Goal: Use online tool/utility: Utilize a website feature to perform a specific function

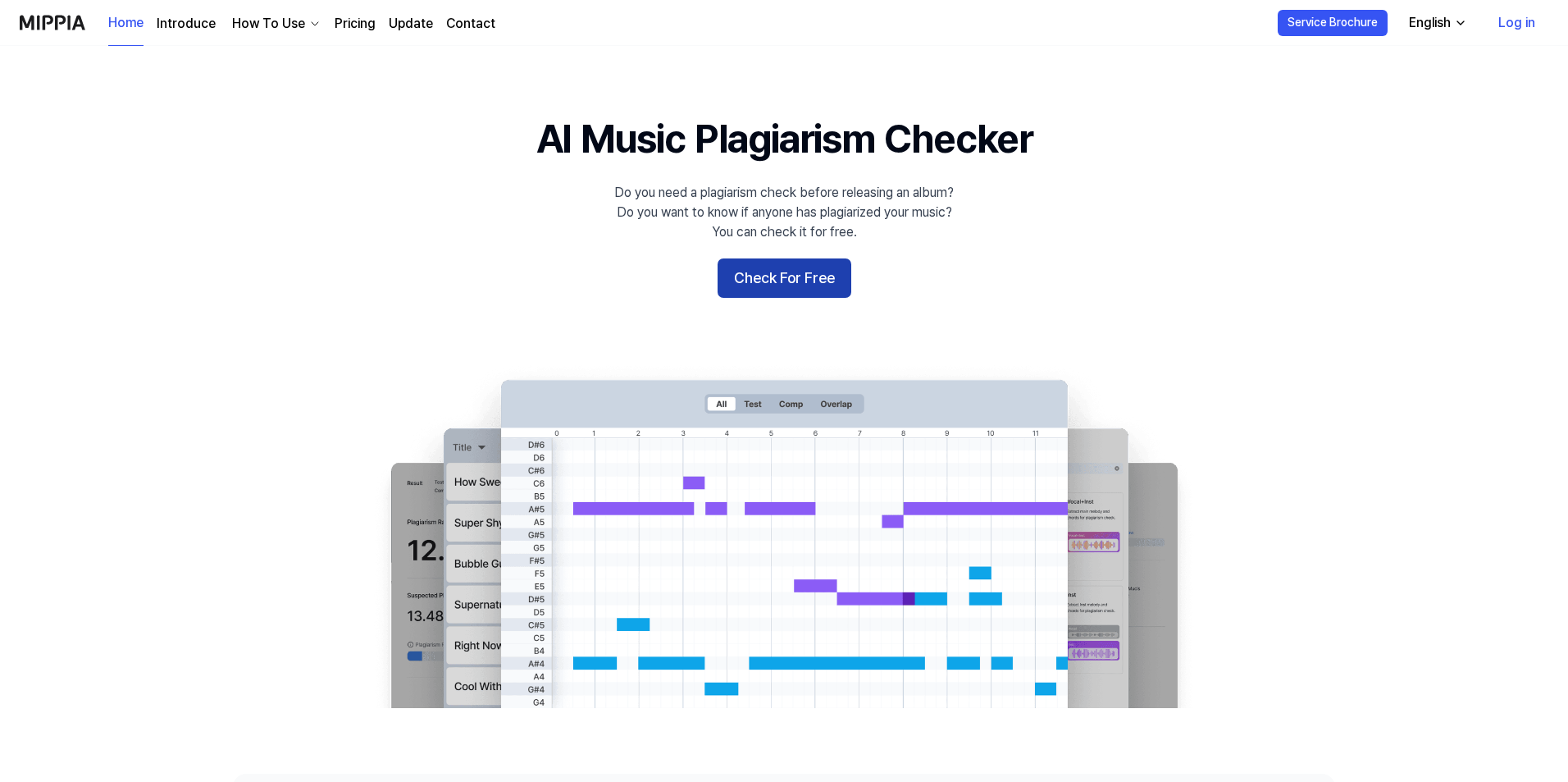
click at [770, 290] on button "Check For Free" at bounding box center [784, 278] width 133 height 40
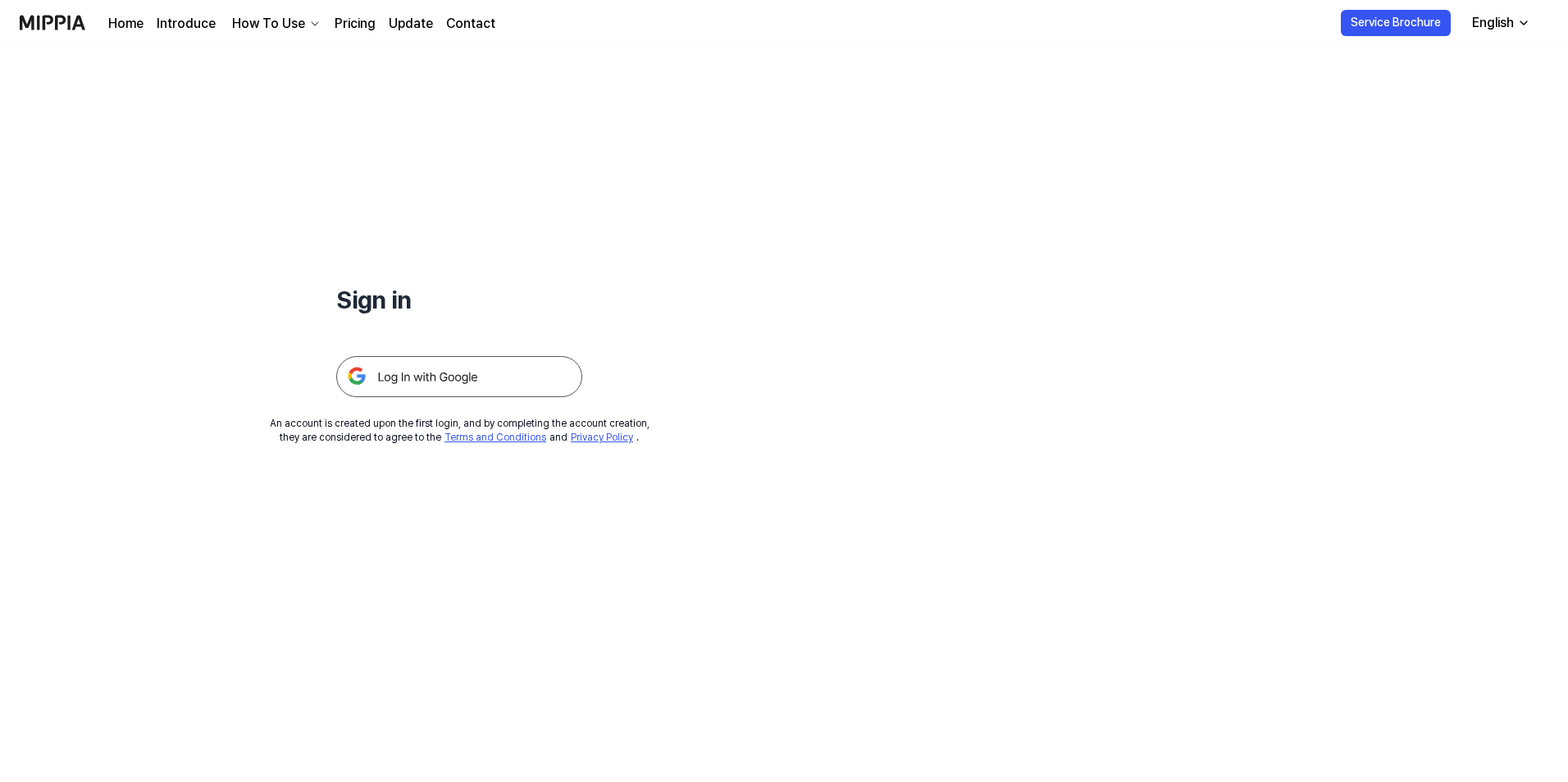
click at [472, 389] on img at bounding box center [458, 377] width 246 height 42
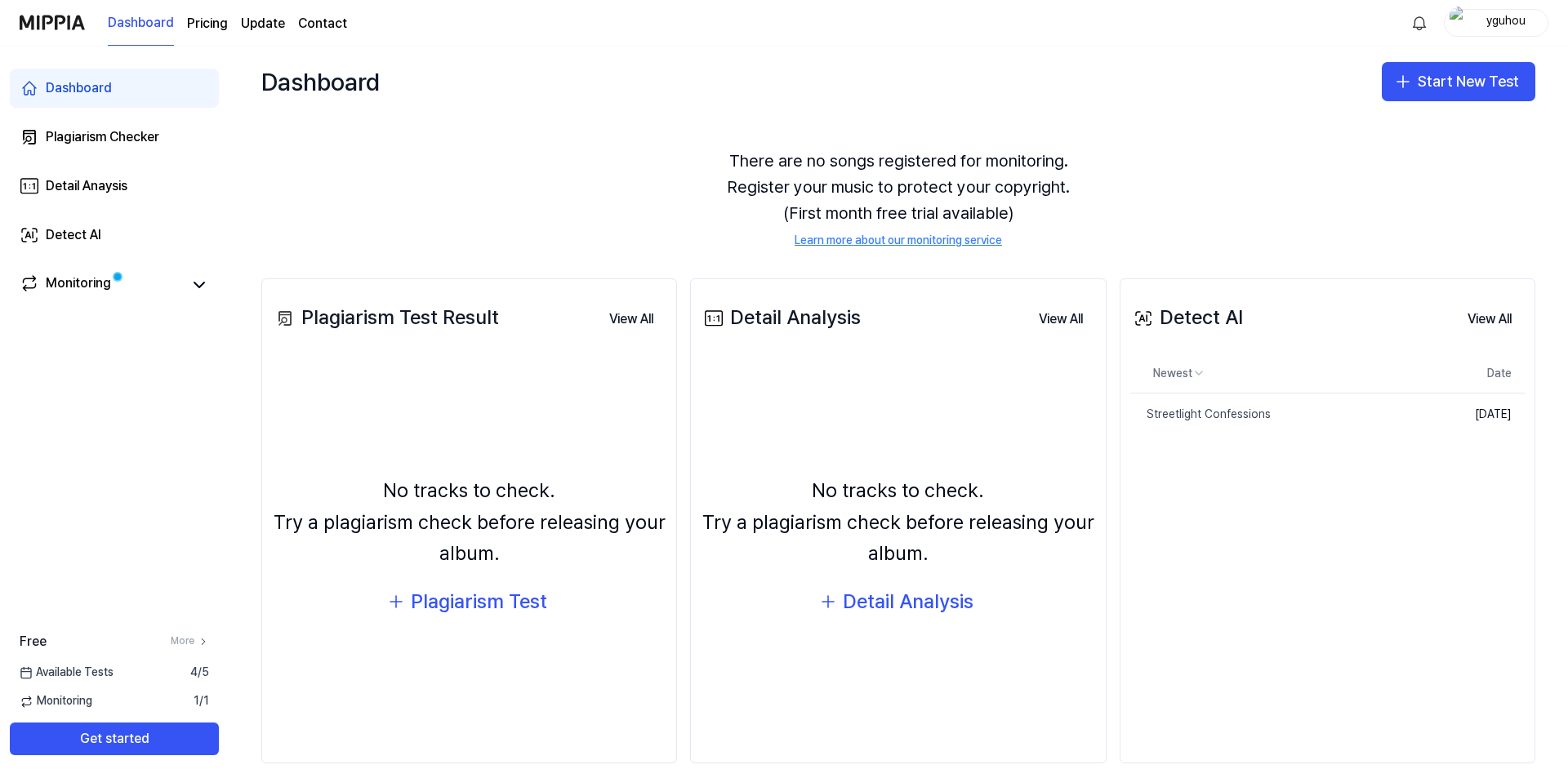
scroll to position [50, 0]
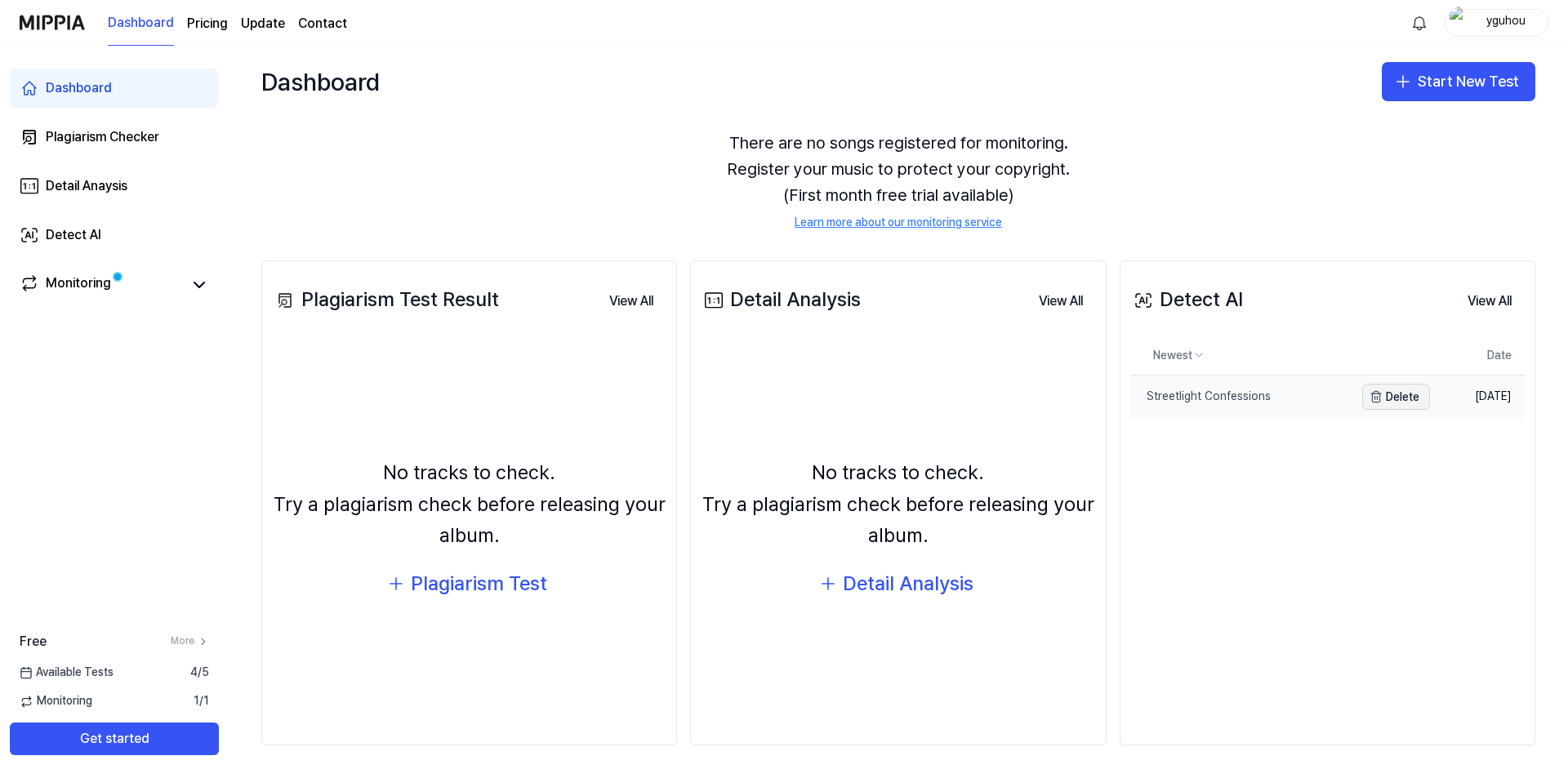
click at [1402, 393] on button "Delete" at bounding box center [1395, 396] width 68 height 27
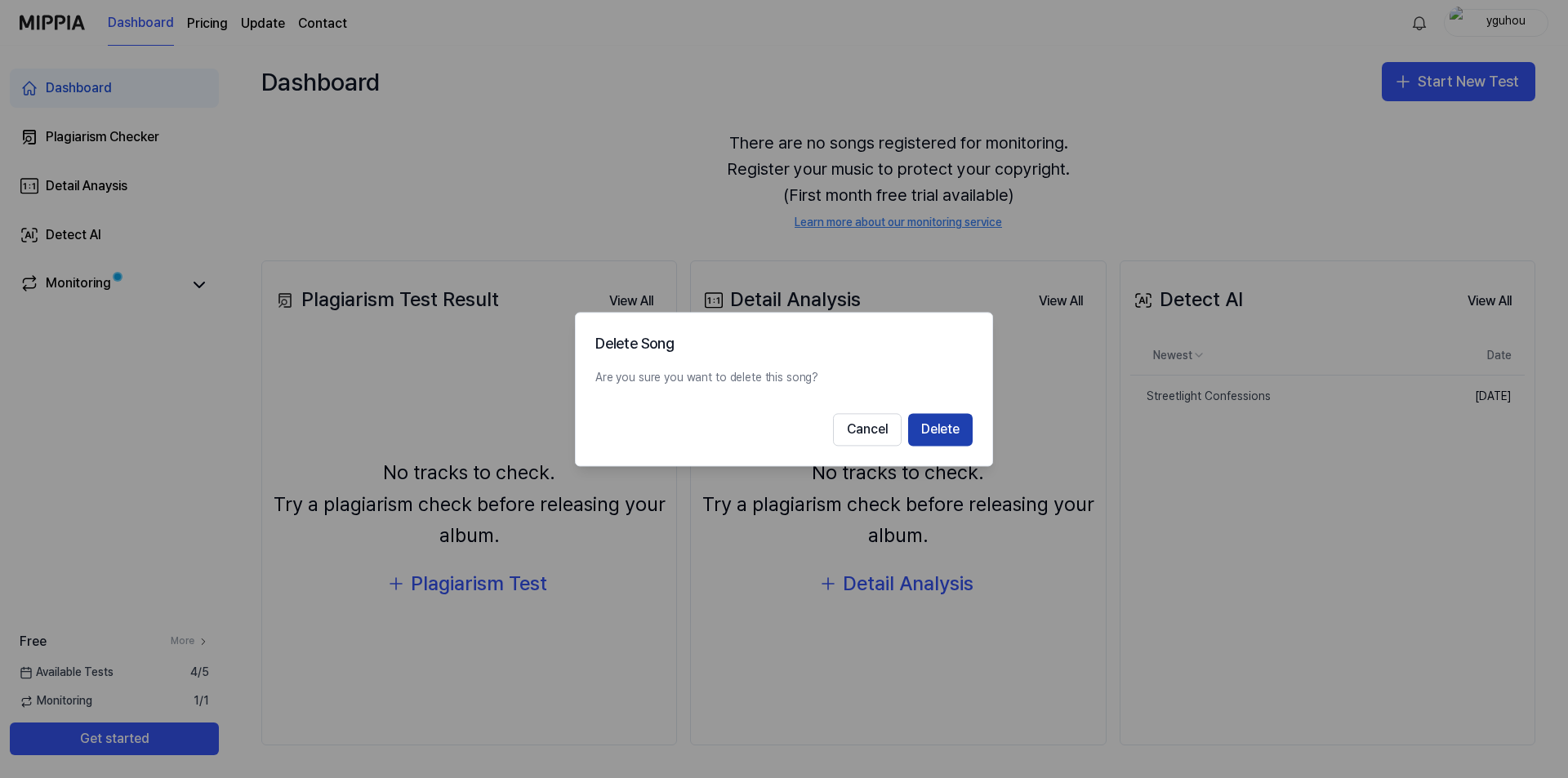
click at [948, 427] on button "Delete" at bounding box center [940, 429] width 65 height 32
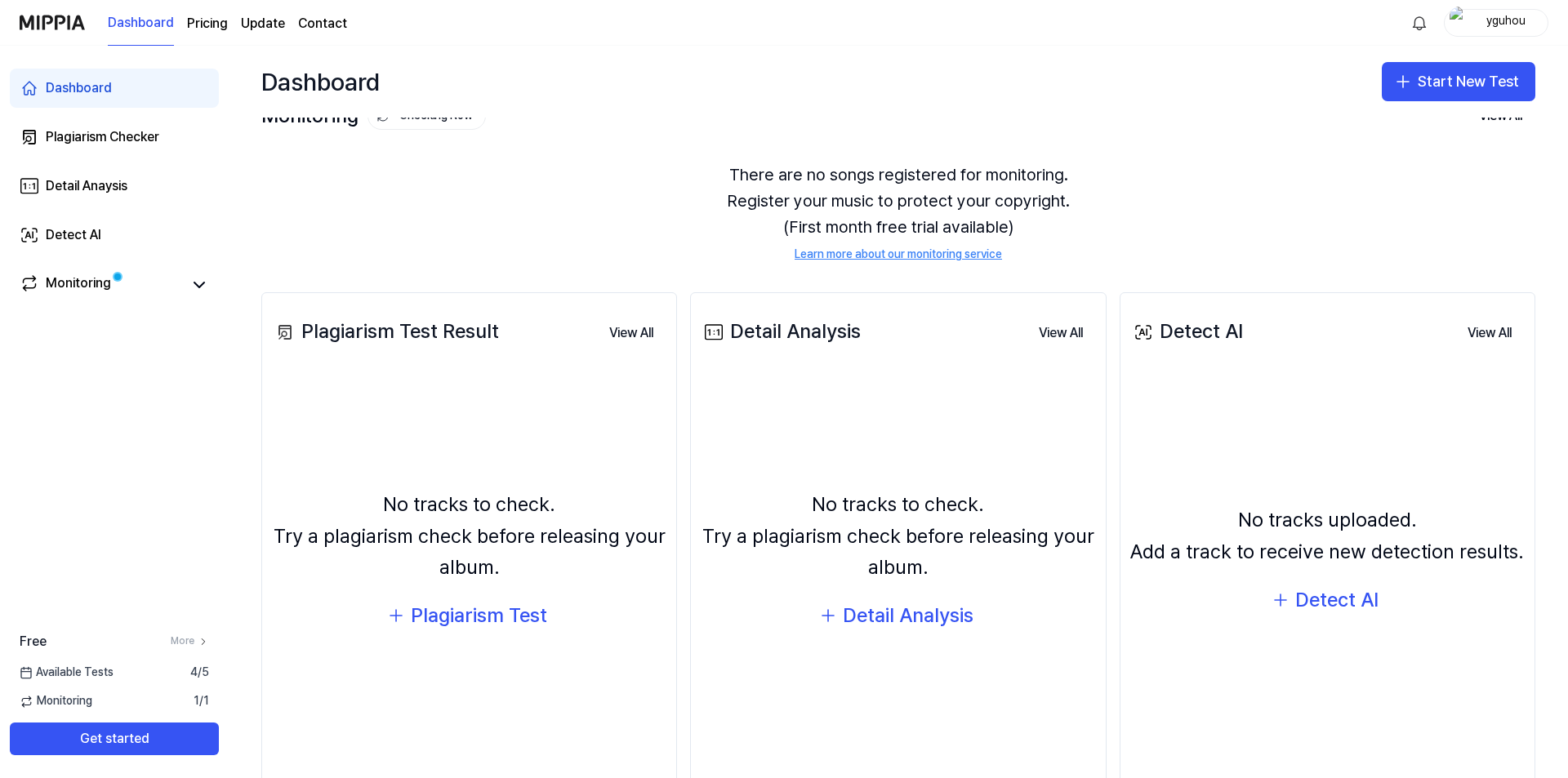
scroll to position [0, 0]
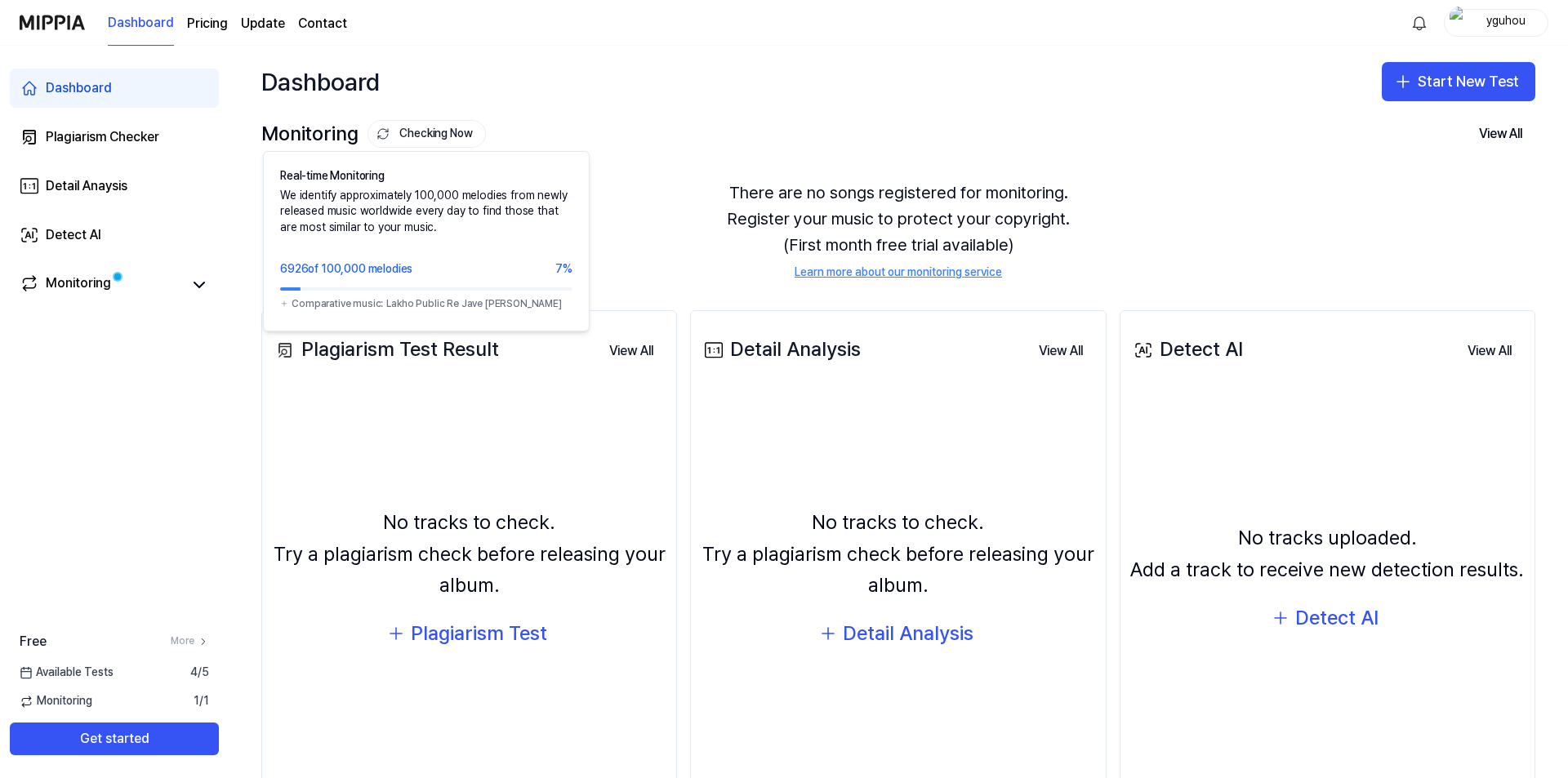
click at [452, 127] on button "Checking Now" at bounding box center [427, 134] width 118 height 28
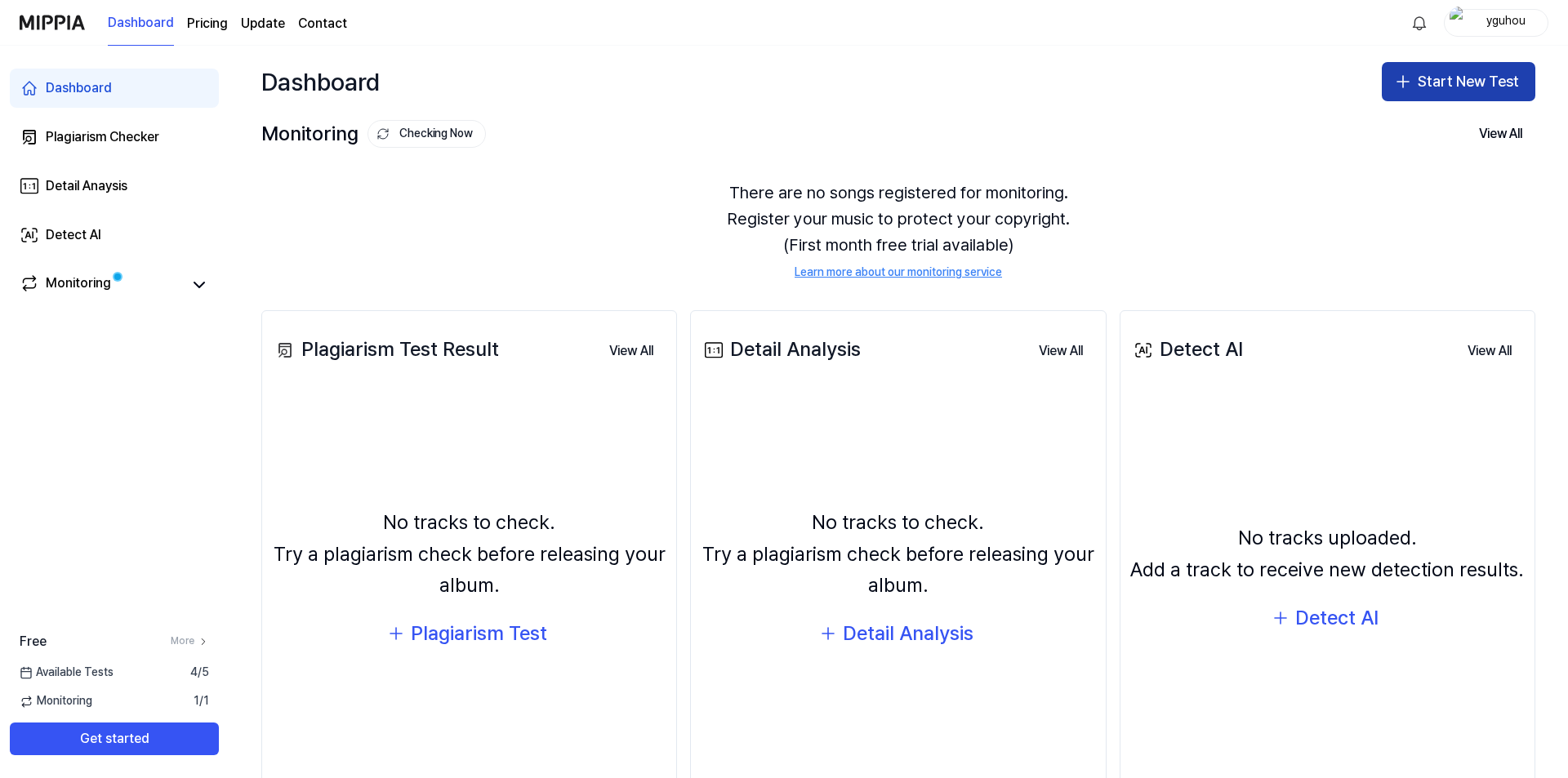
click at [1425, 85] on button "Start New Test" at bounding box center [1458, 82] width 153 height 39
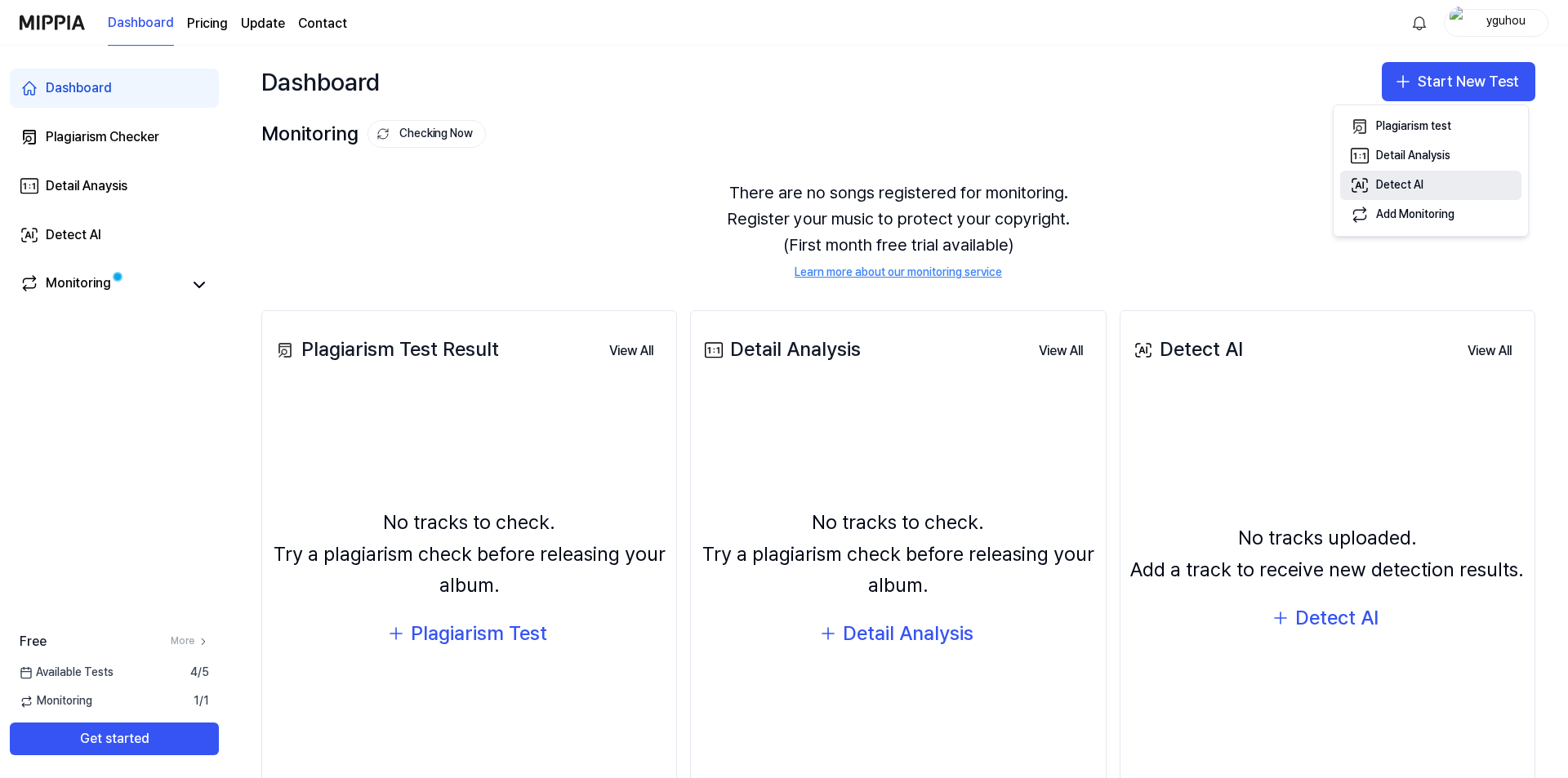
click at [1411, 178] on div "Detect AI" at bounding box center [1400, 185] width 47 height 17
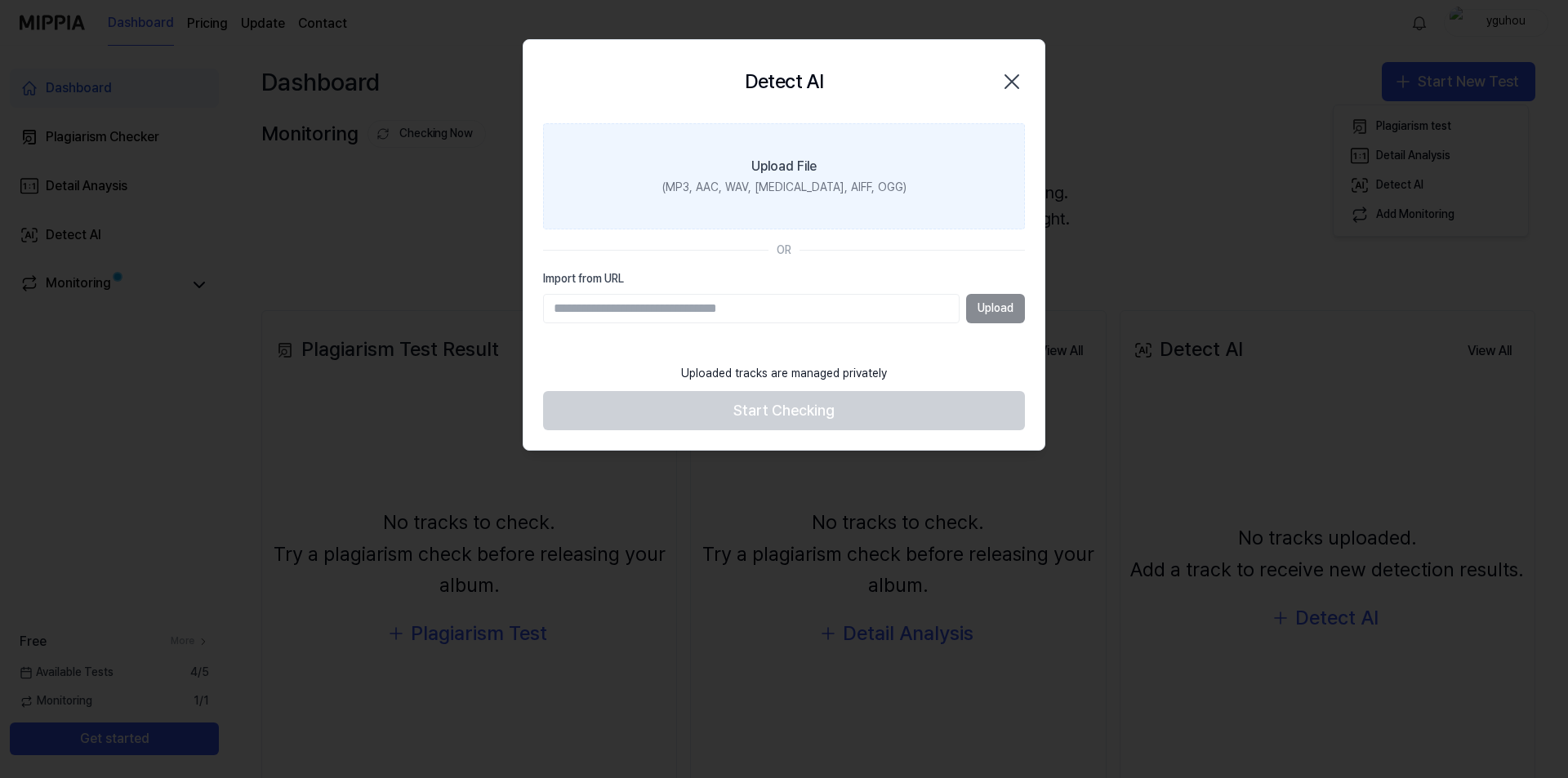
click at [783, 171] on div "Upload File" at bounding box center [784, 166] width 65 height 20
click at [0, 0] on input "Upload File (MP3, AAC, WAV, [MEDICAL_DATA], AIFF, OGG)" at bounding box center [0, 0] width 0 height 0
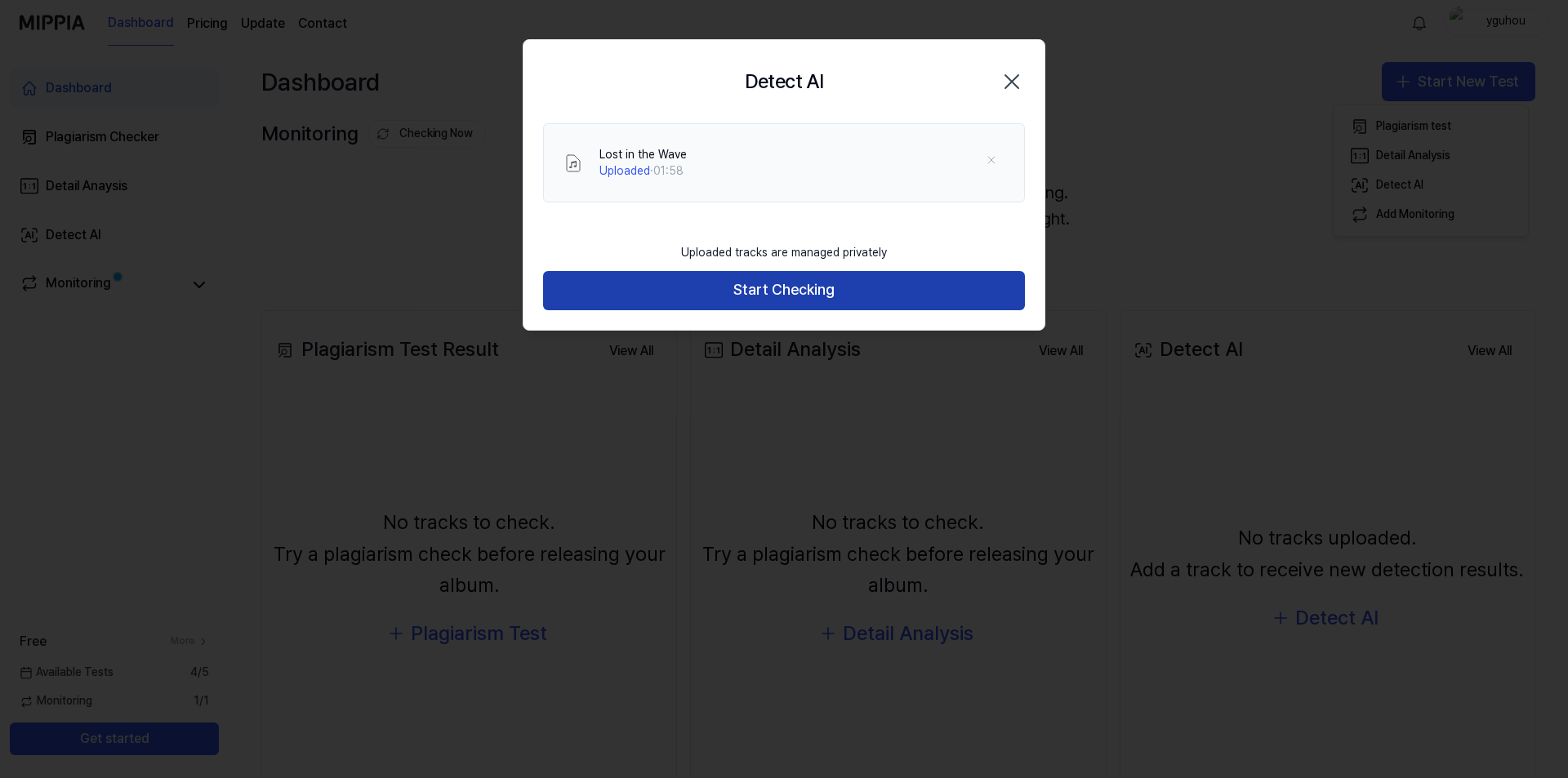
click at [728, 298] on button "Start Checking" at bounding box center [784, 291] width 482 height 39
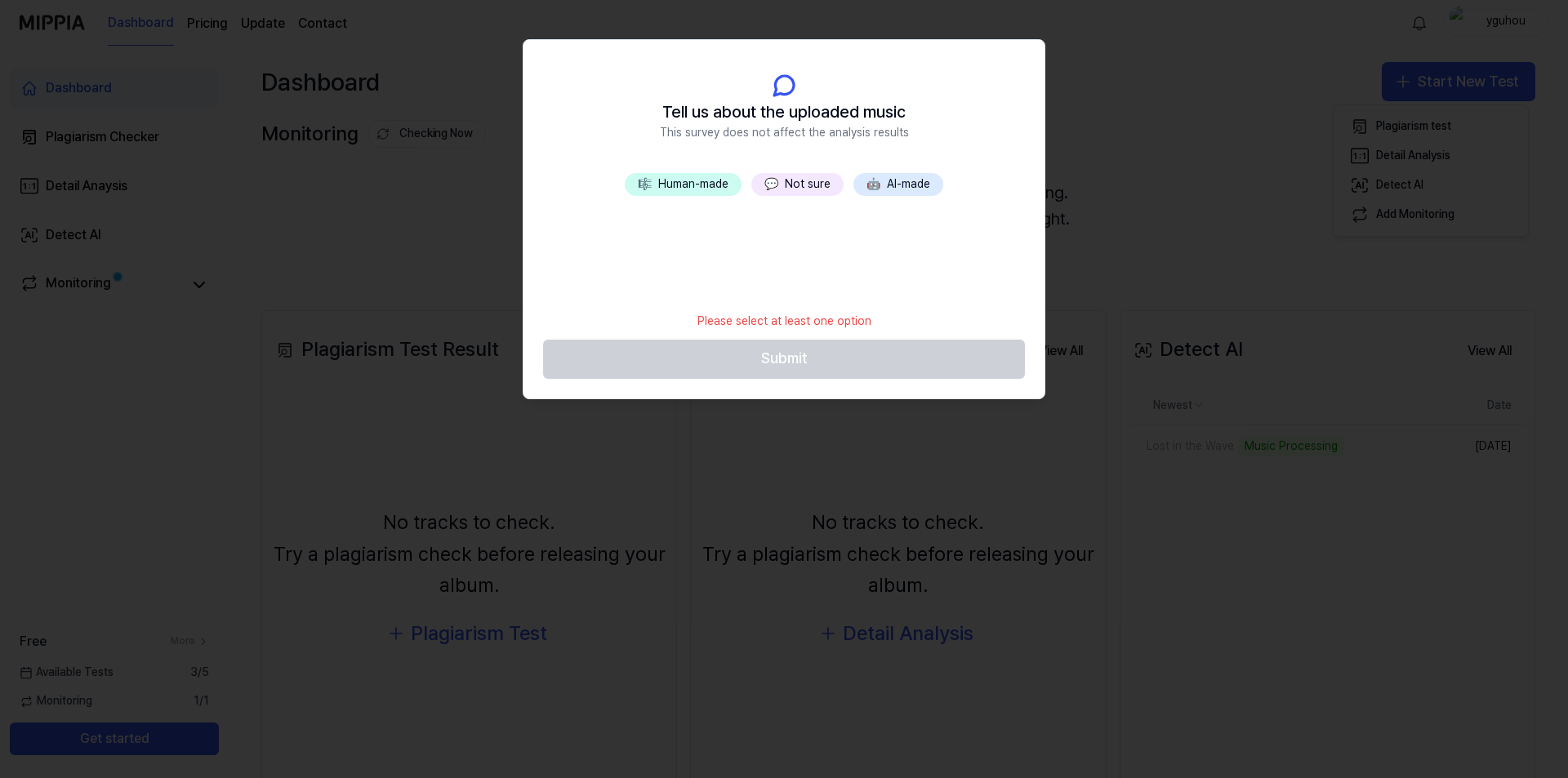
click at [785, 185] on button "💬 Not sure" at bounding box center [798, 184] width 92 height 23
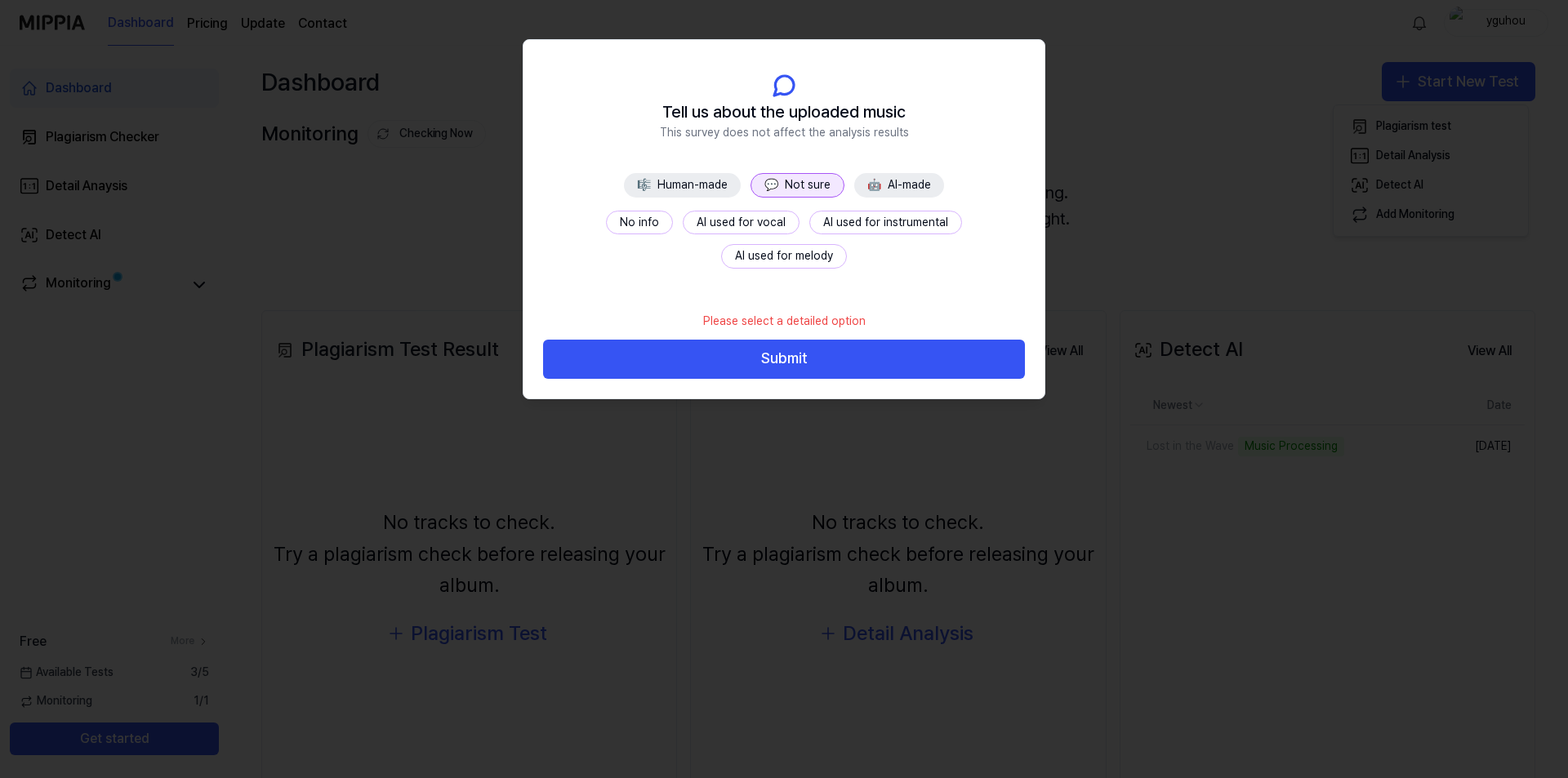
click at [606, 218] on button "No info" at bounding box center [639, 222] width 67 height 25
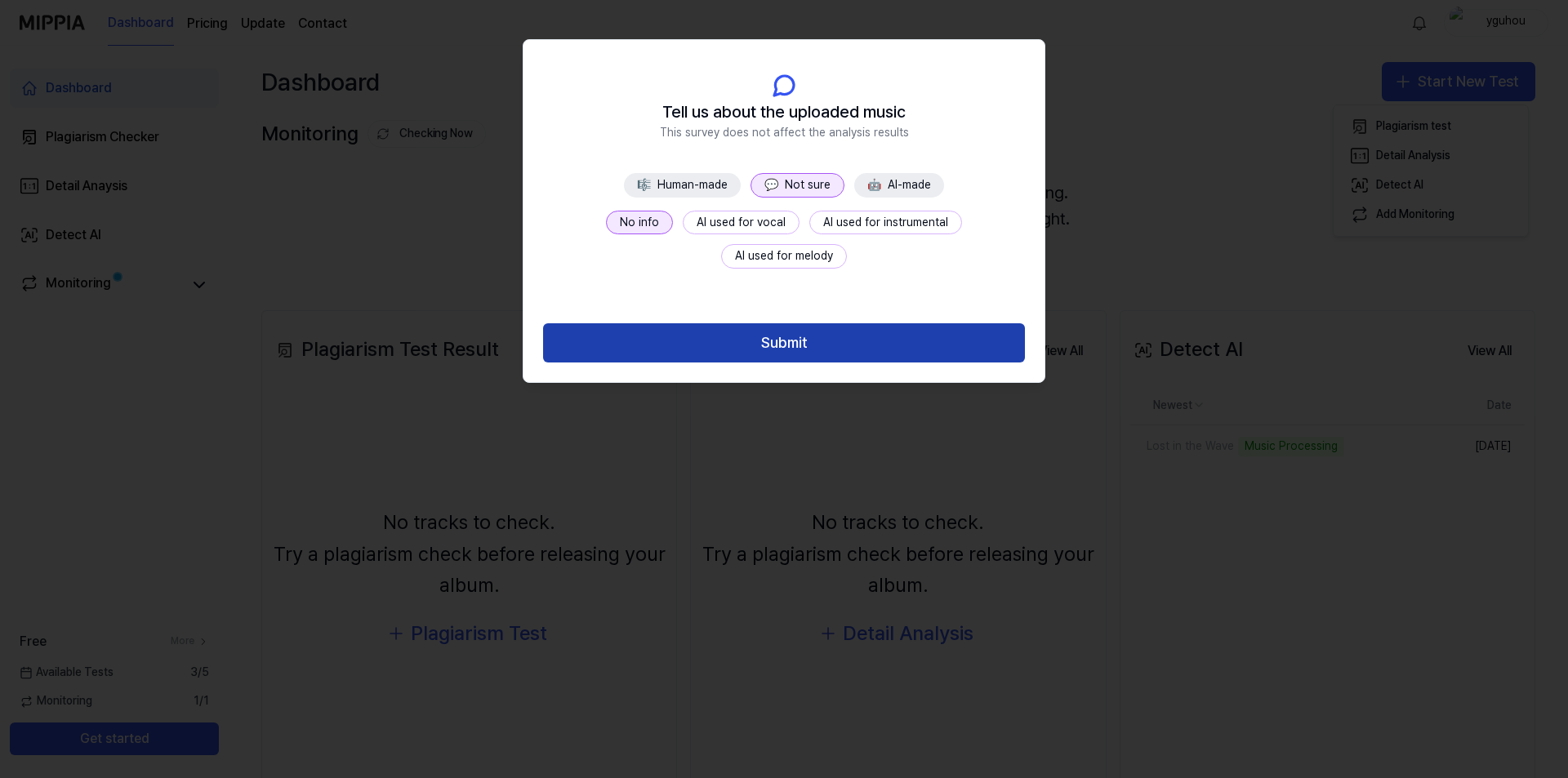
click at [795, 330] on button "Submit" at bounding box center [784, 343] width 482 height 39
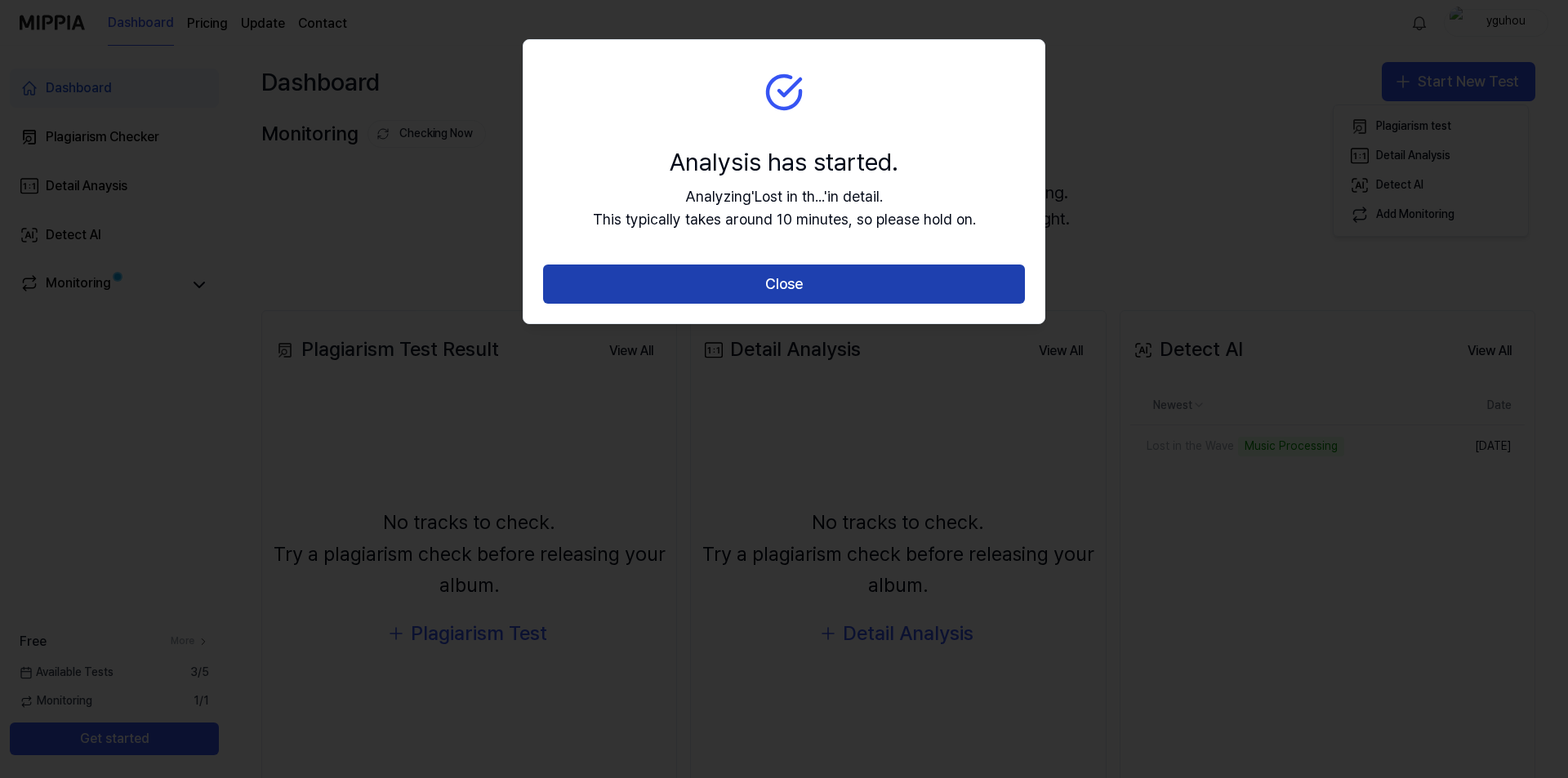
click at [806, 294] on button "Close" at bounding box center [784, 284] width 482 height 39
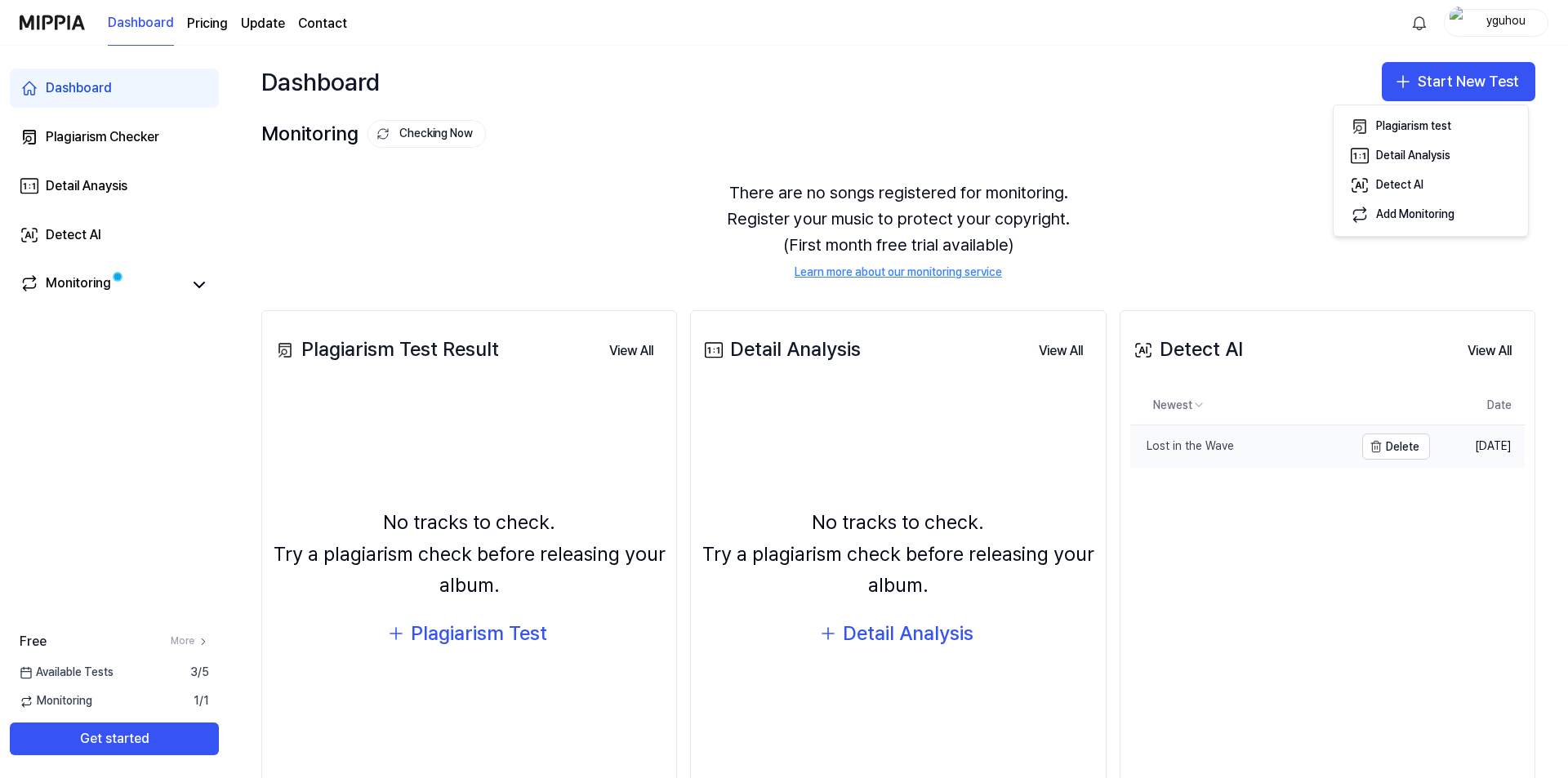
click at [1180, 449] on div "Lost in the Wave" at bounding box center [1181, 447] width 103 height 17
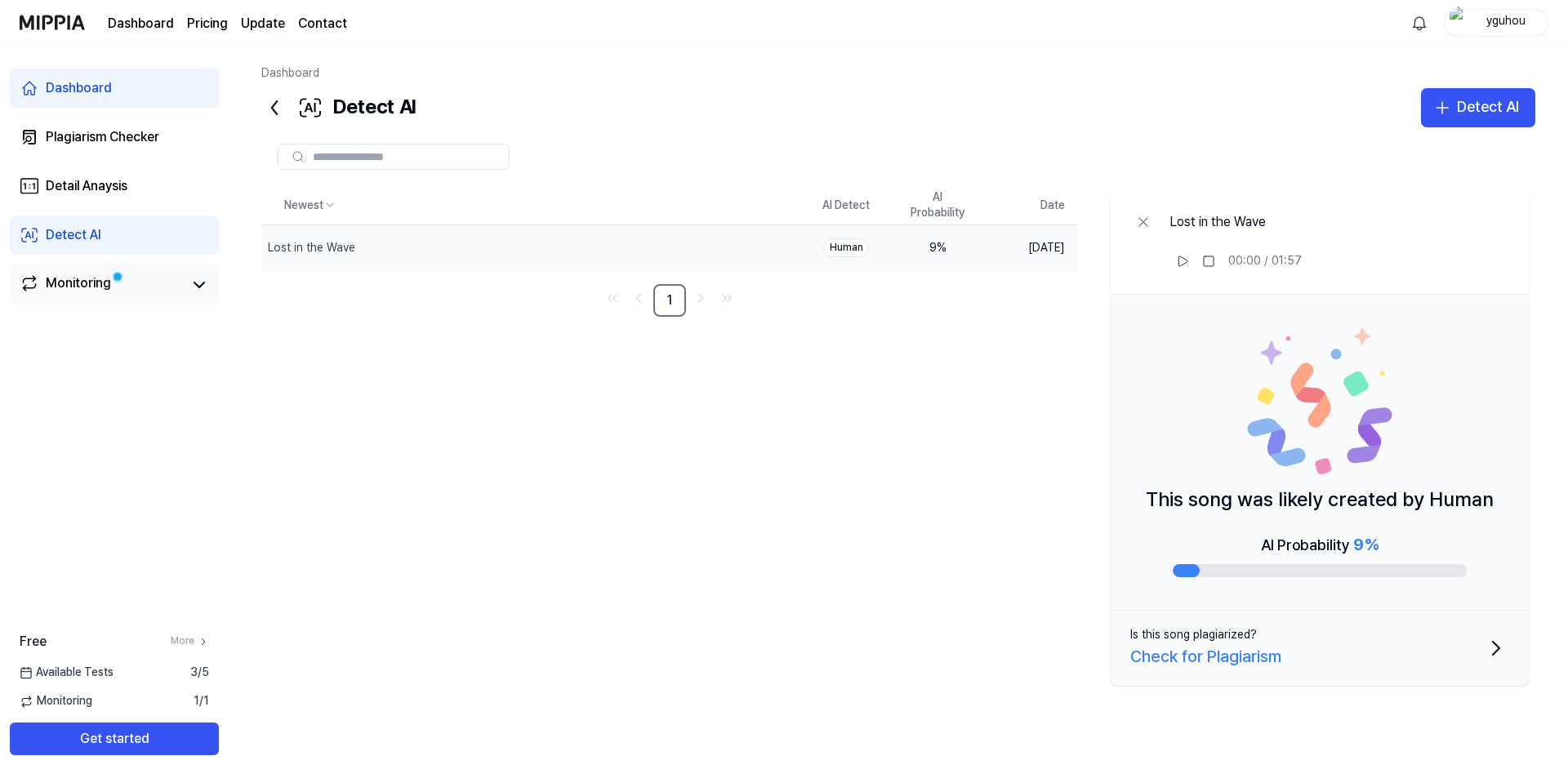
click at [94, 295] on div "Monitoring" at bounding box center [78, 284] width 65 height 23
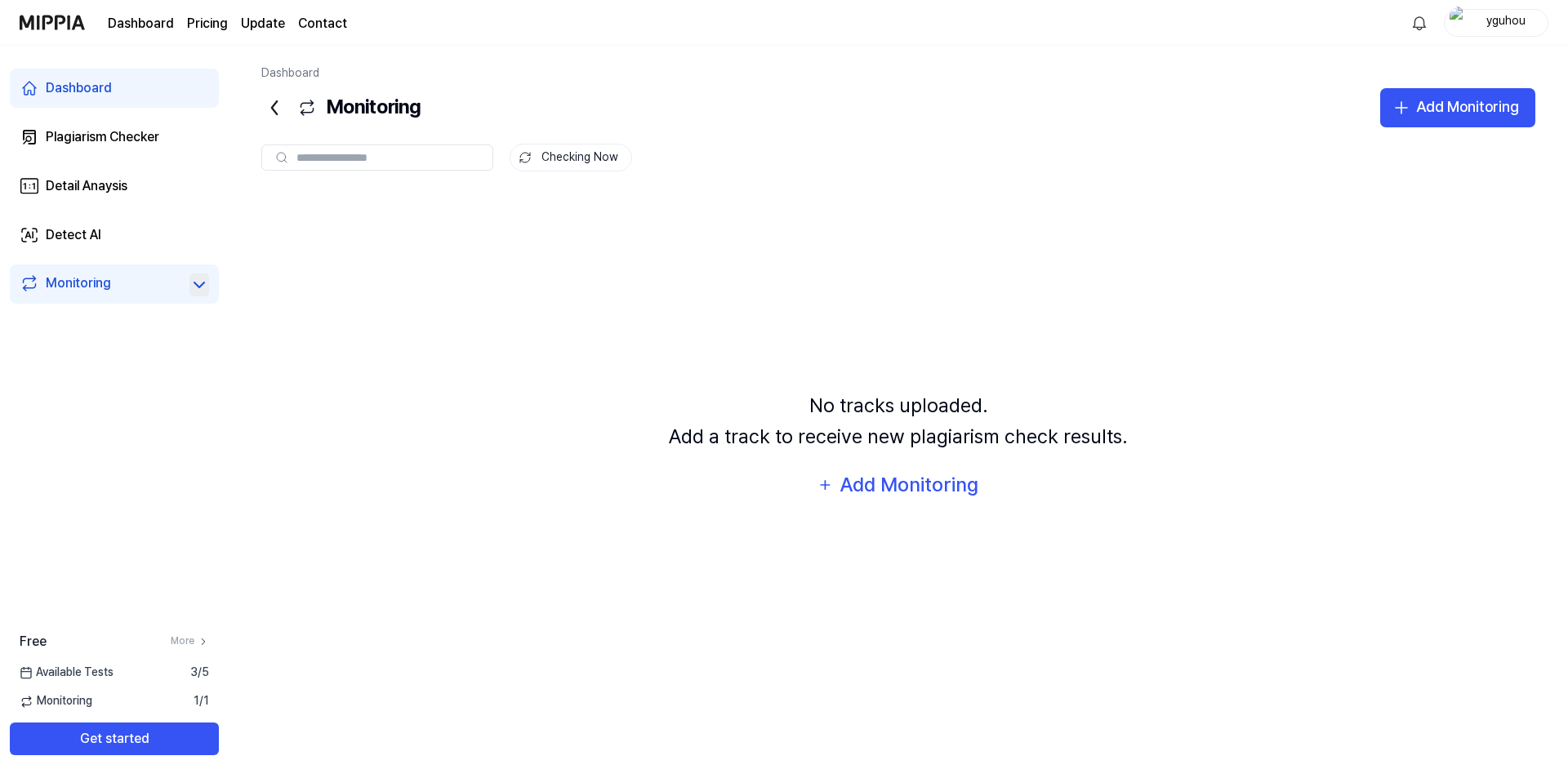
click at [200, 286] on icon at bounding box center [200, 284] width 10 height 5
click at [122, 233] on link "Detect AI" at bounding box center [114, 235] width 209 height 39
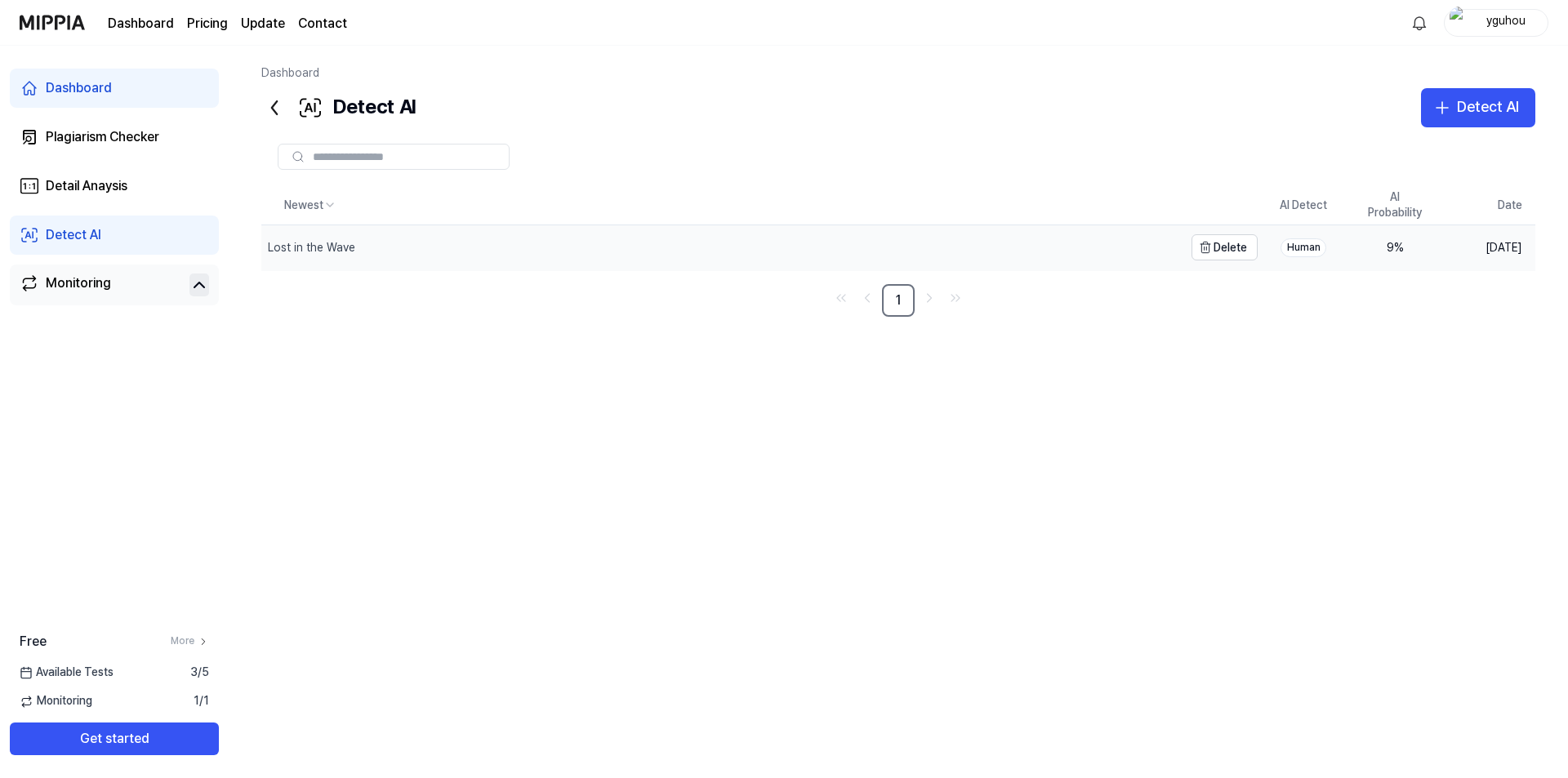
click at [305, 247] on div "Lost in the Wave" at bounding box center [311, 248] width 88 height 17
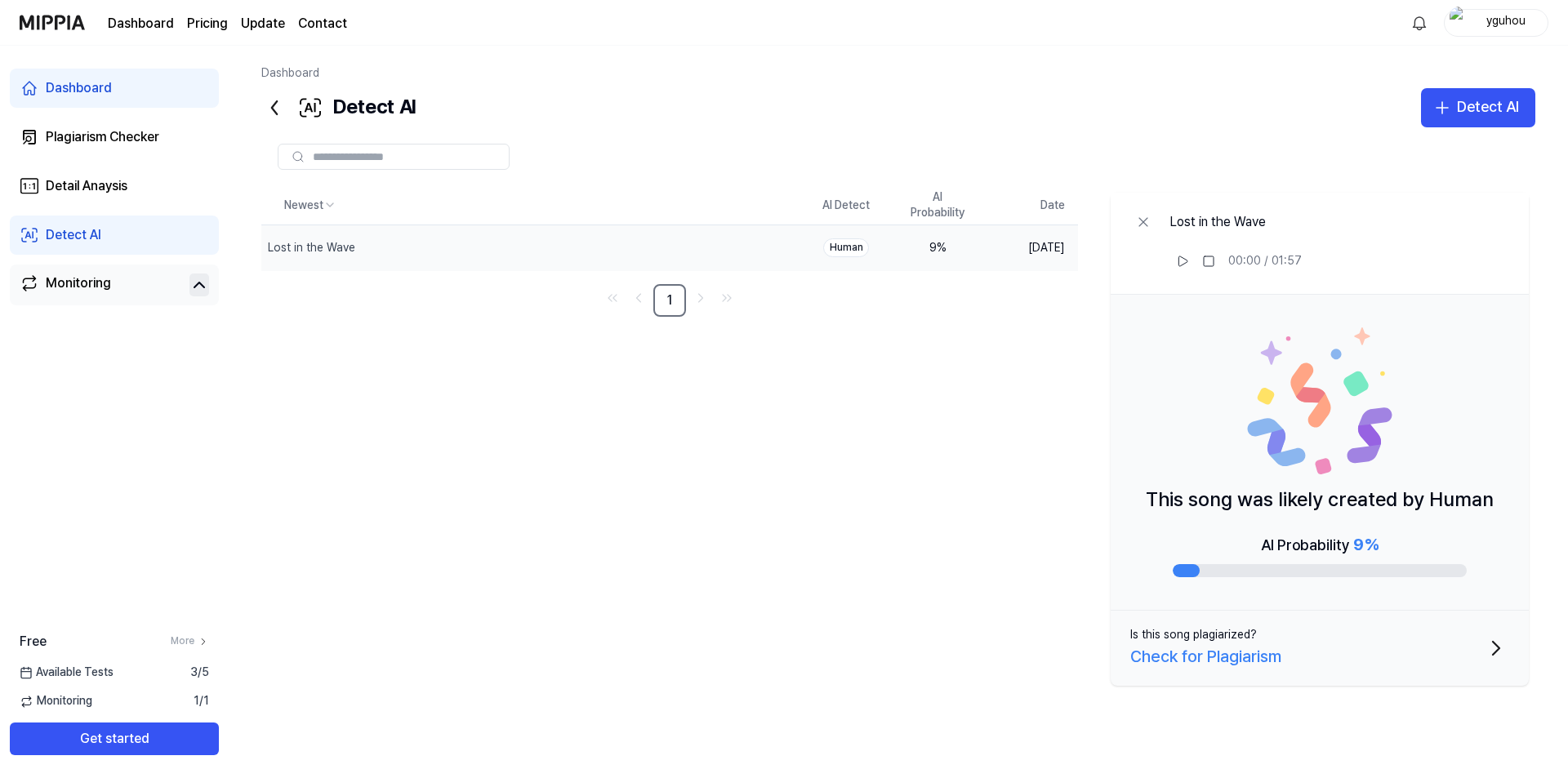
click at [933, 250] on div "9 %" at bounding box center [937, 248] width 65 height 17
click at [1496, 645] on icon "button" at bounding box center [1495, 647] width 7 height 13
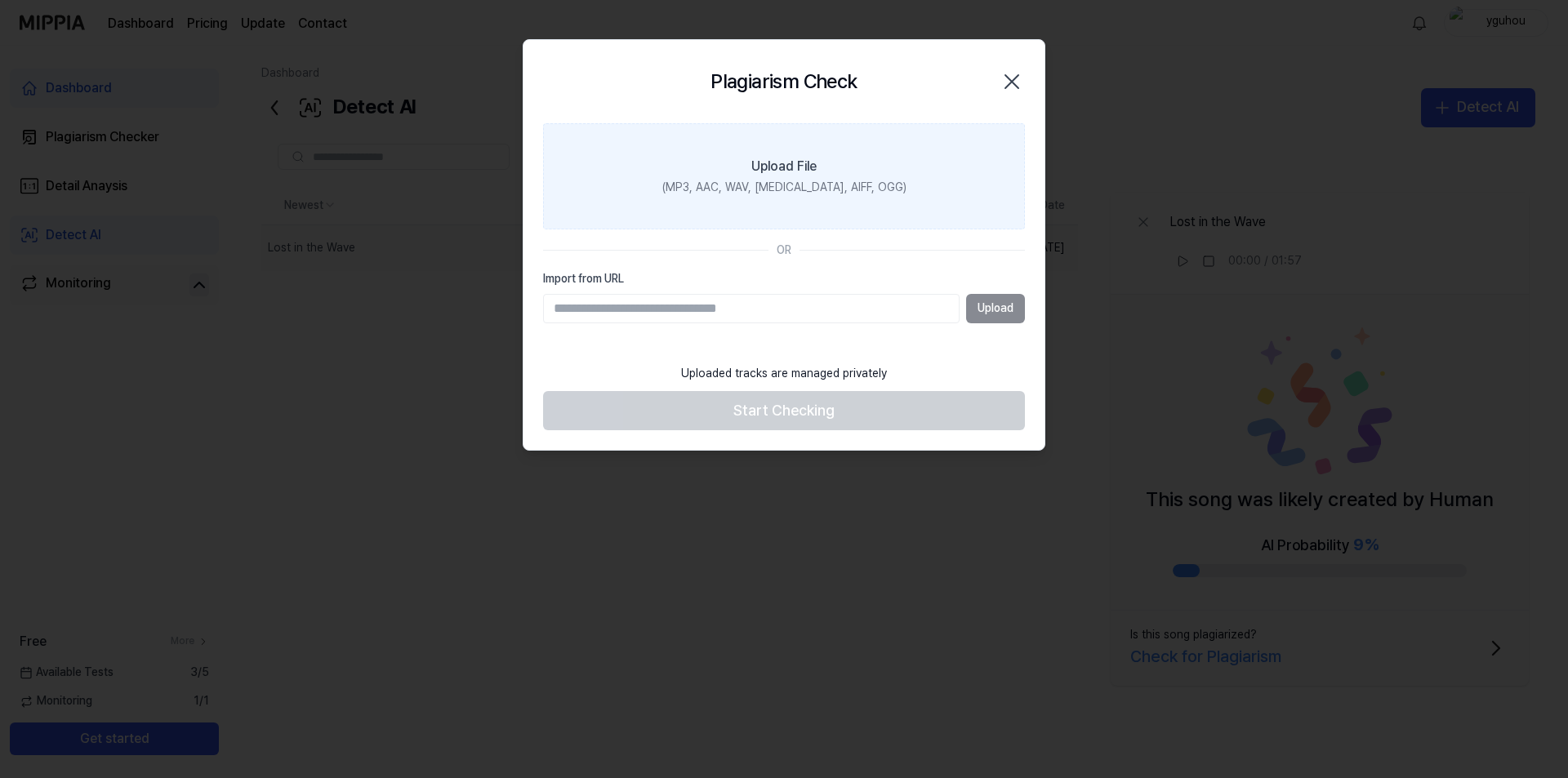
click at [769, 150] on label "Upload File (MP3, AAC, WAV, [MEDICAL_DATA], AIFF, OGG)" at bounding box center [784, 176] width 482 height 106
click at [0, 0] on input "Upload File (MP3, AAC, WAV, [MEDICAL_DATA], AIFF, OGG)" at bounding box center [0, 0] width 0 height 0
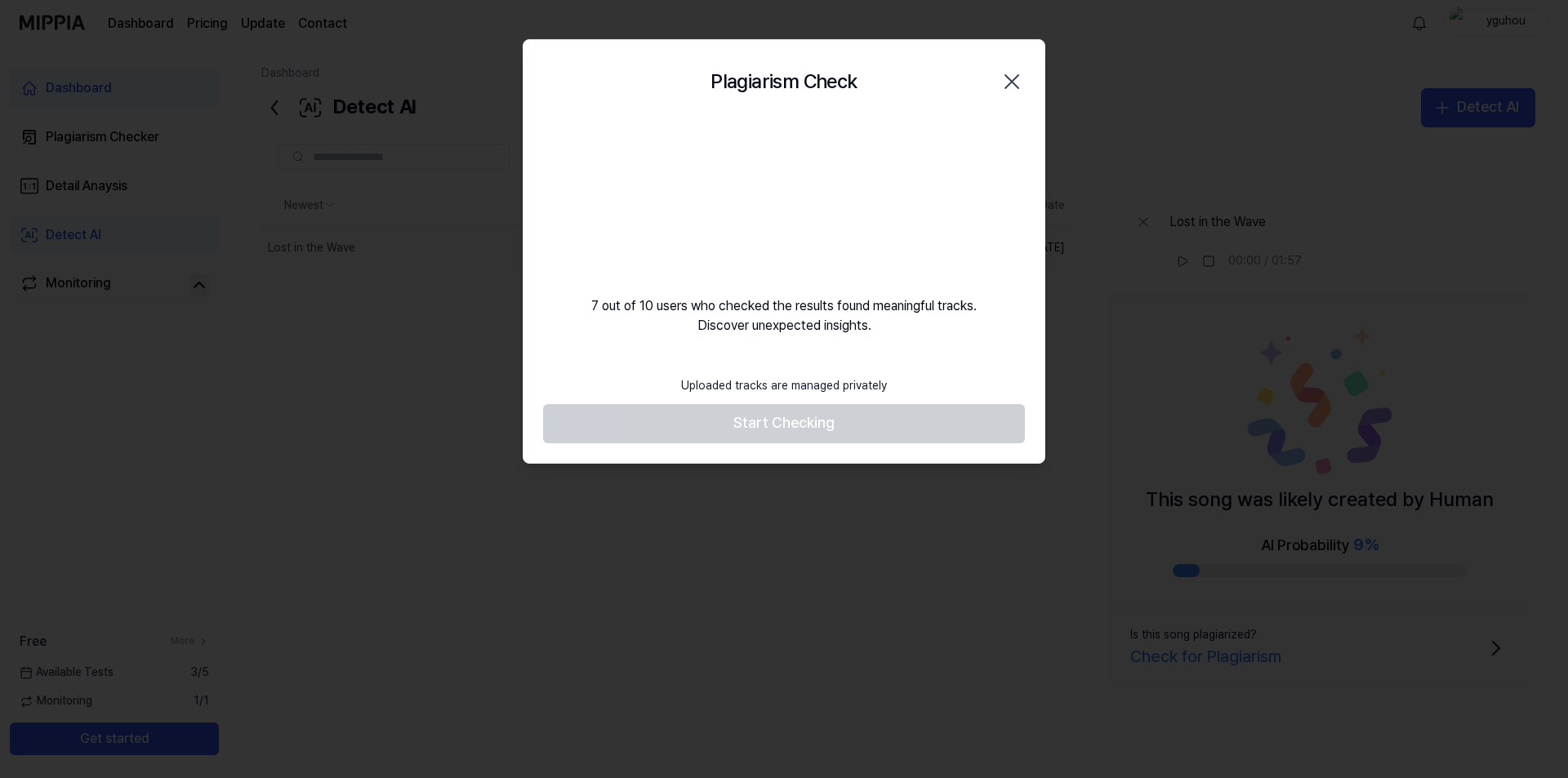
click at [1011, 78] on icon "button" at bounding box center [1011, 82] width 27 height 27
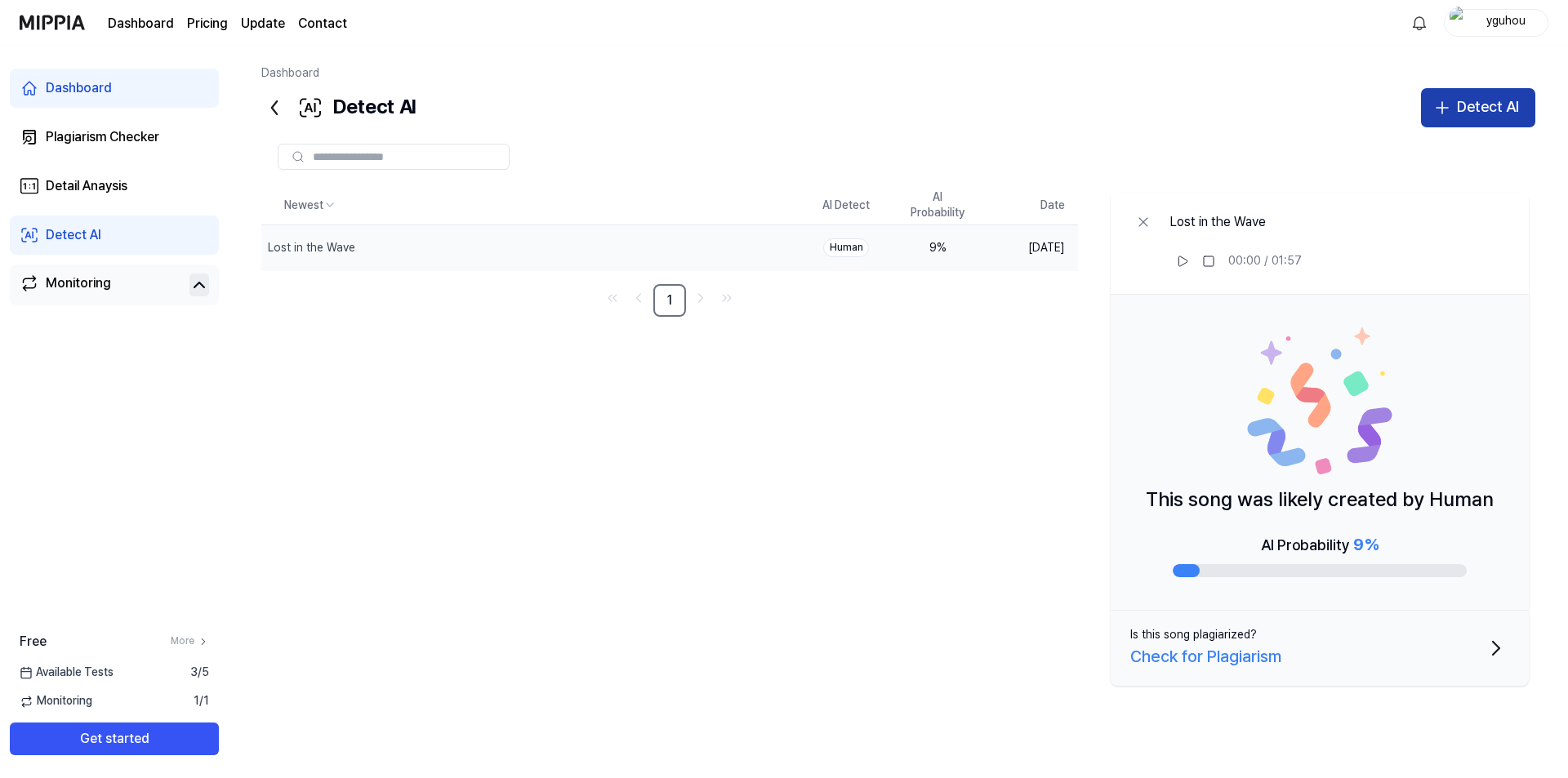
click at [1480, 90] on button "Detect AI" at bounding box center [1478, 108] width 114 height 39
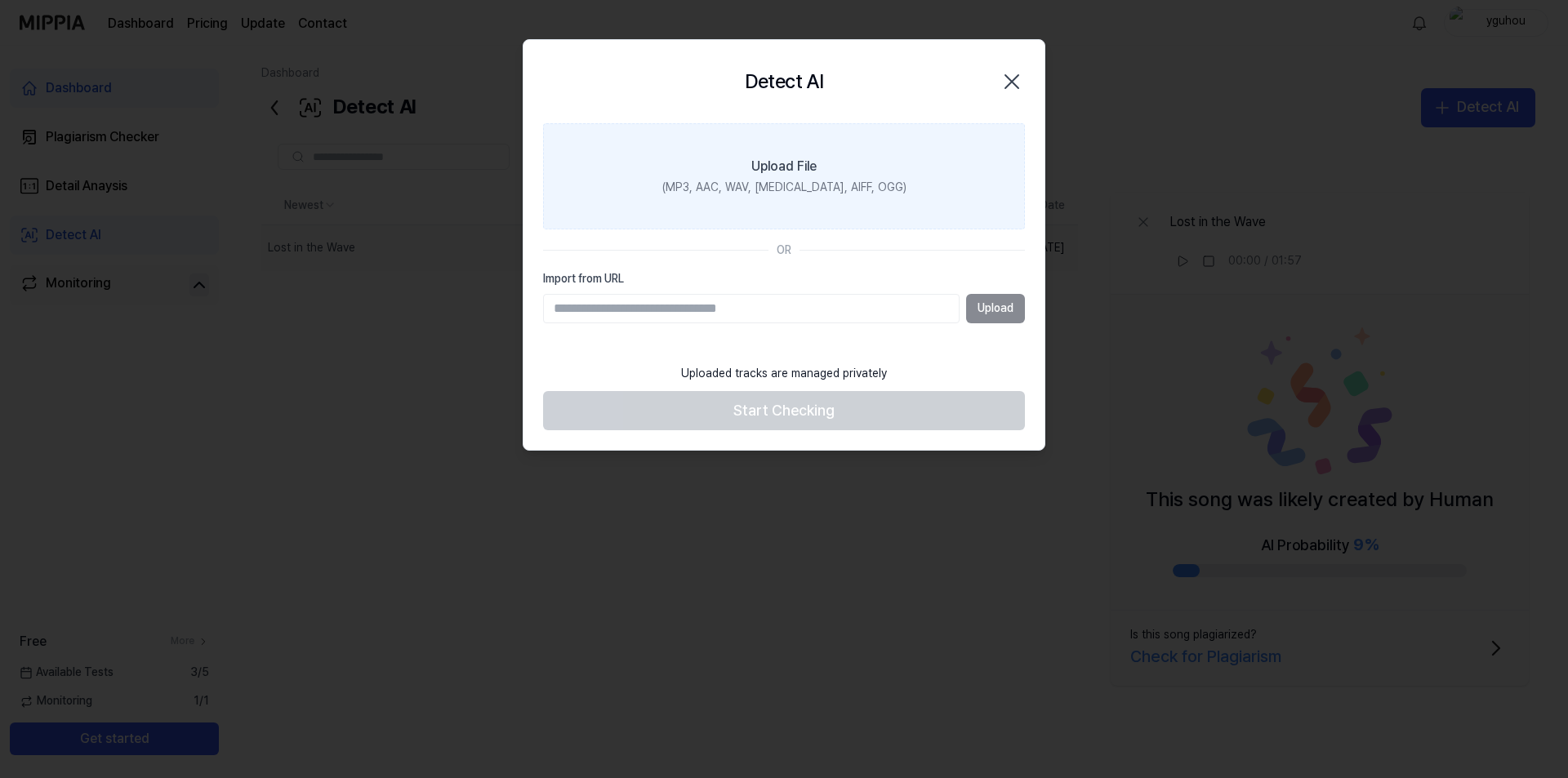
click at [776, 147] on label "Upload File (MP3, AAC, WAV, [MEDICAL_DATA], AIFF, OGG)" at bounding box center [784, 176] width 482 height 106
click at [0, 0] on input "Upload File (MP3, AAC, WAV, [MEDICAL_DATA], AIFF, OGG)" at bounding box center [0, 0] width 0 height 0
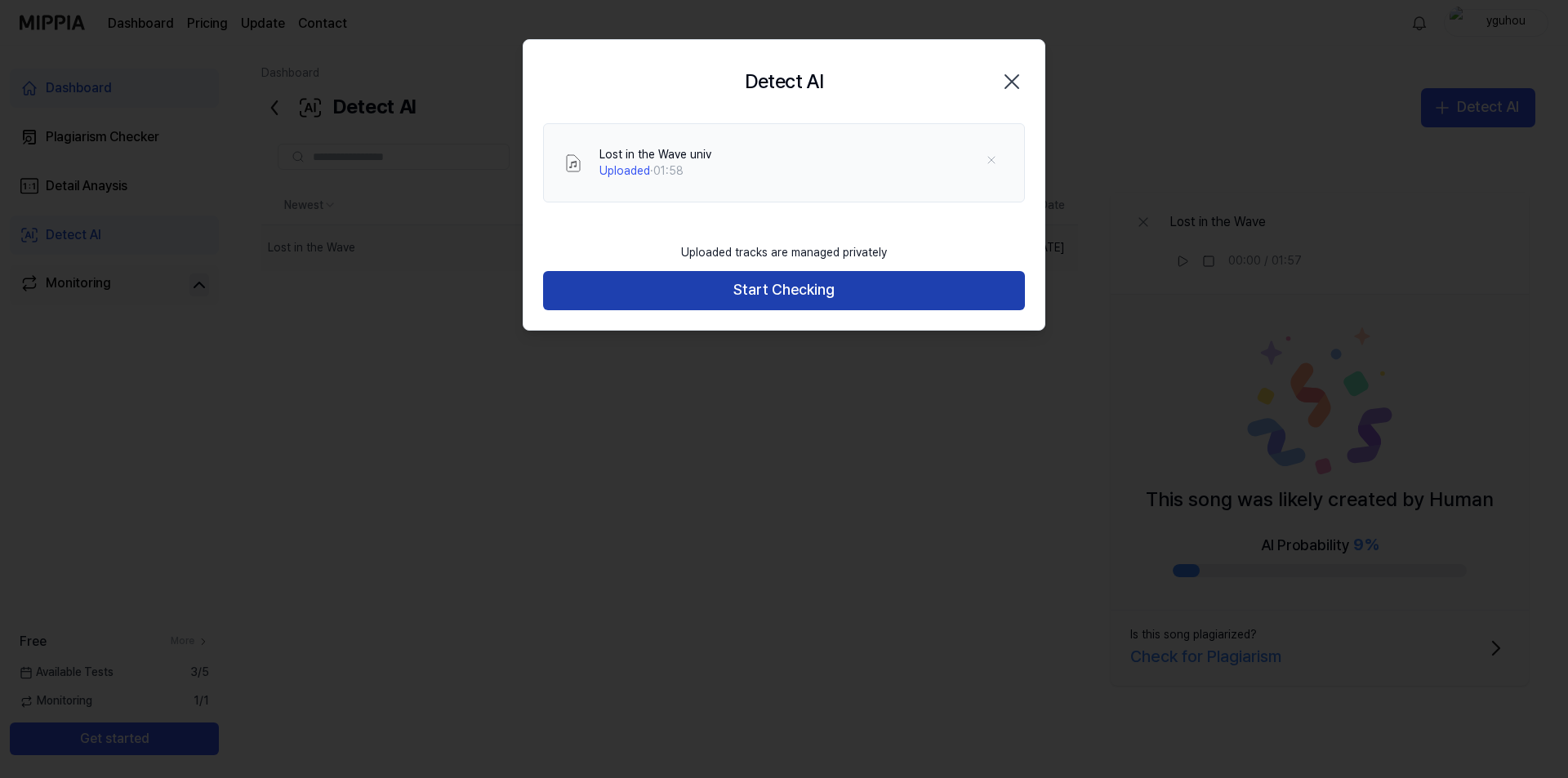
click at [812, 298] on button "Start Checking" at bounding box center [784, 291] width 482 height 39
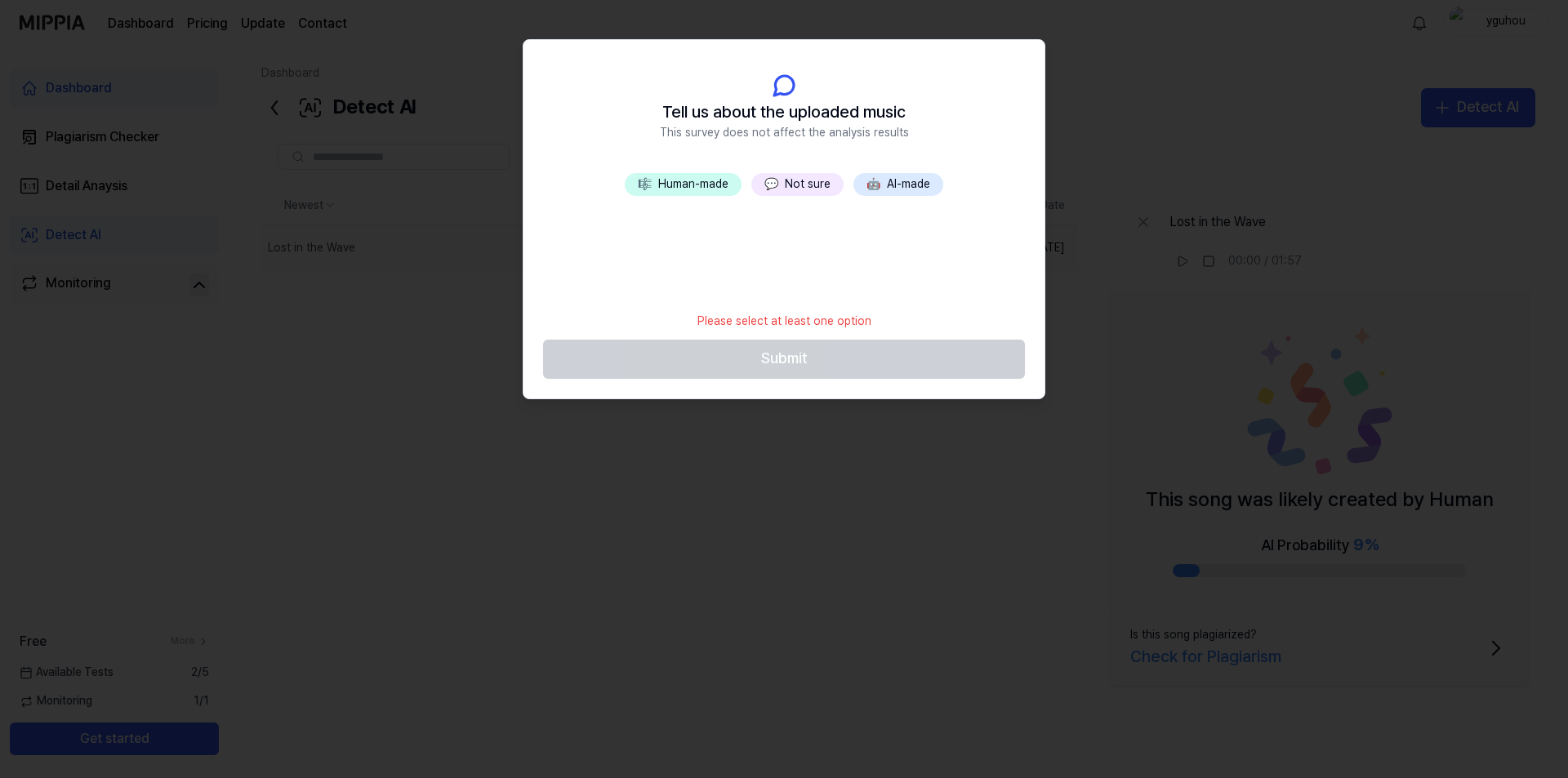
click at [808, 183] on button "💬 Not sure" at bounding box center [798, 184] width 92 height 23
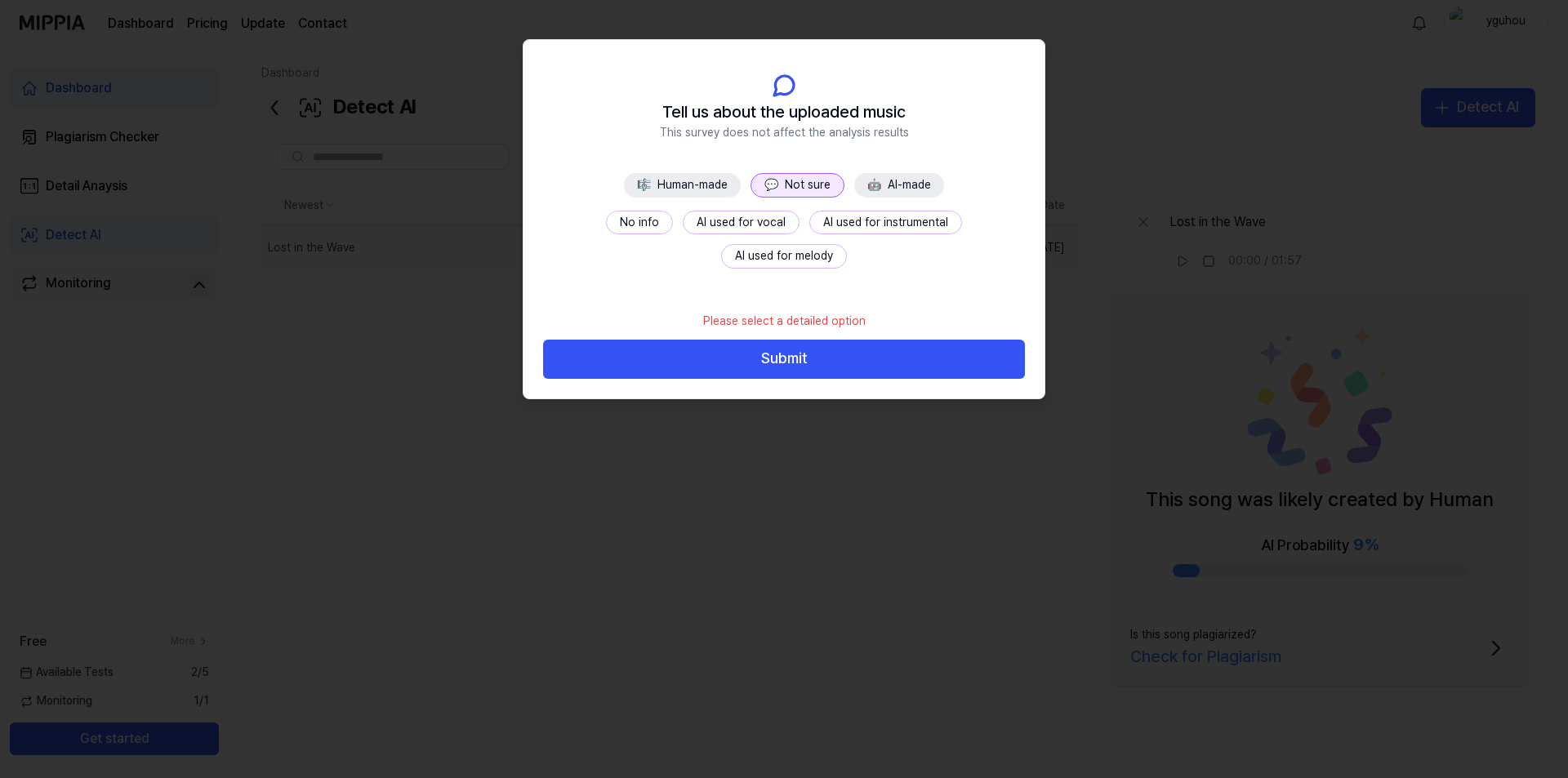
click at [606, 217] on button "No info" at bounding box center [639, 222] width 67 height 25
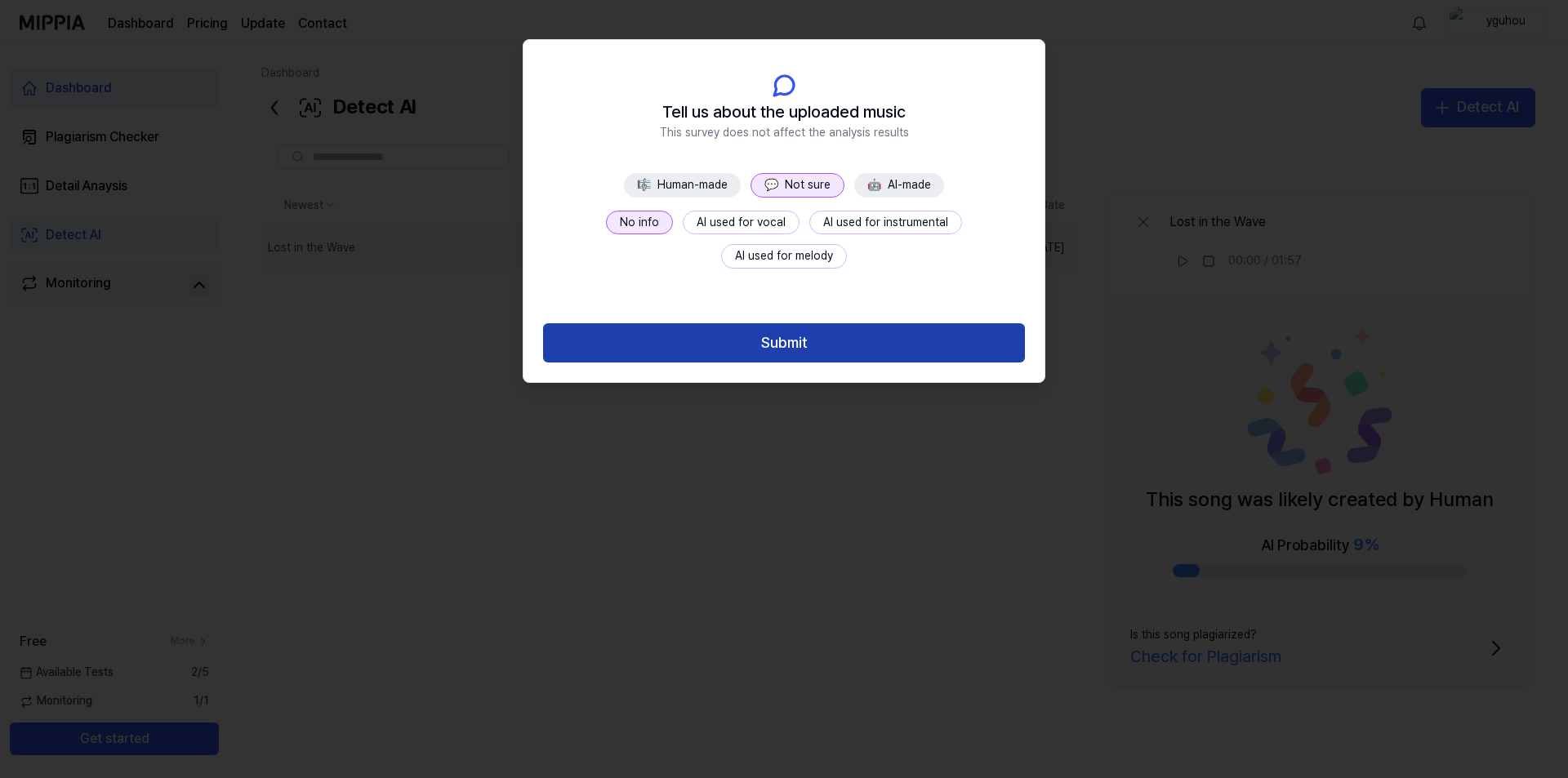
click at [872, 335] on button "Submit" at bounding box center [784, 343] width 482 height 39
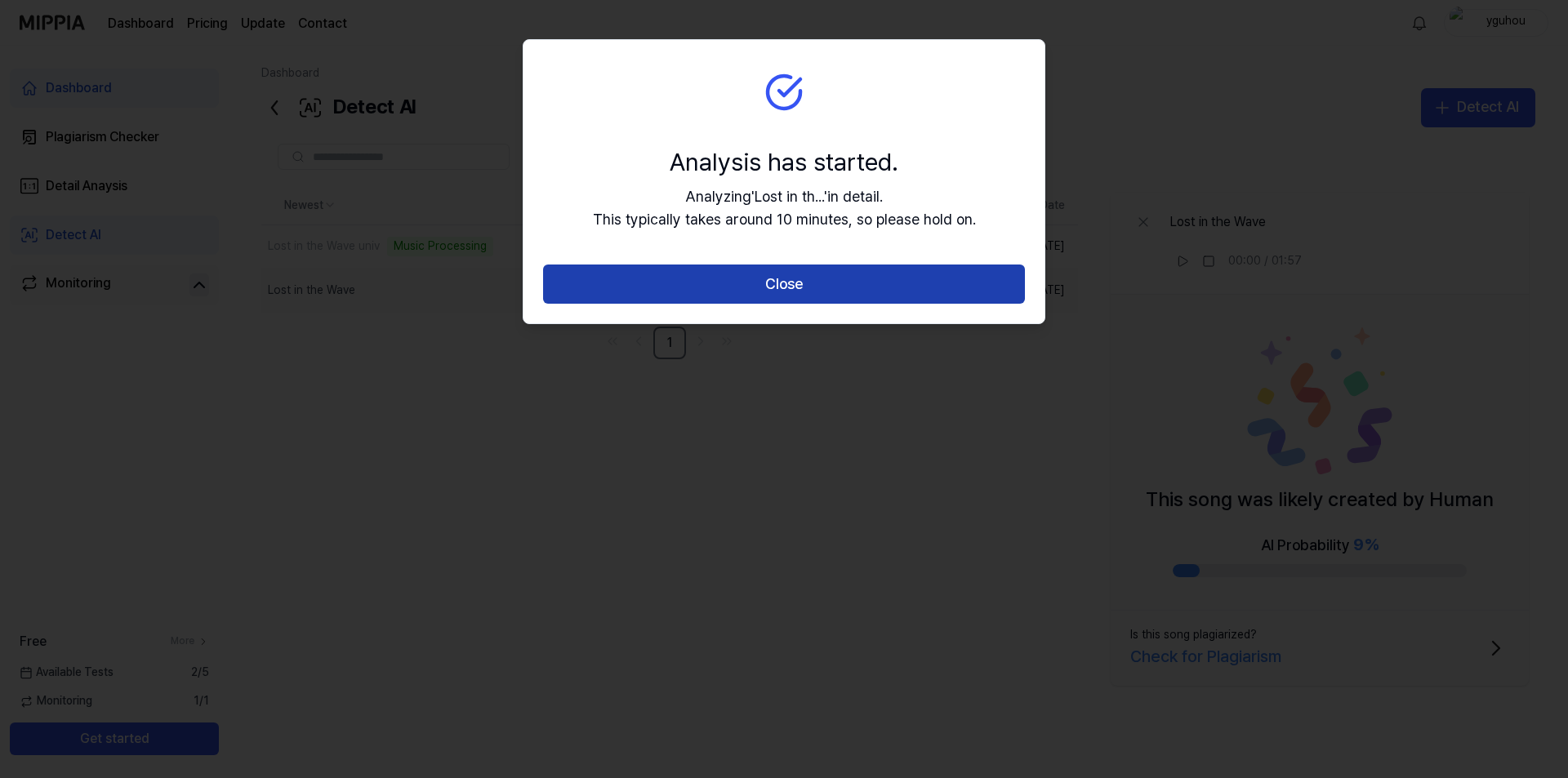
click at [759, 274] on button "Close" at bounding box center [784, 284] width 482 height 39
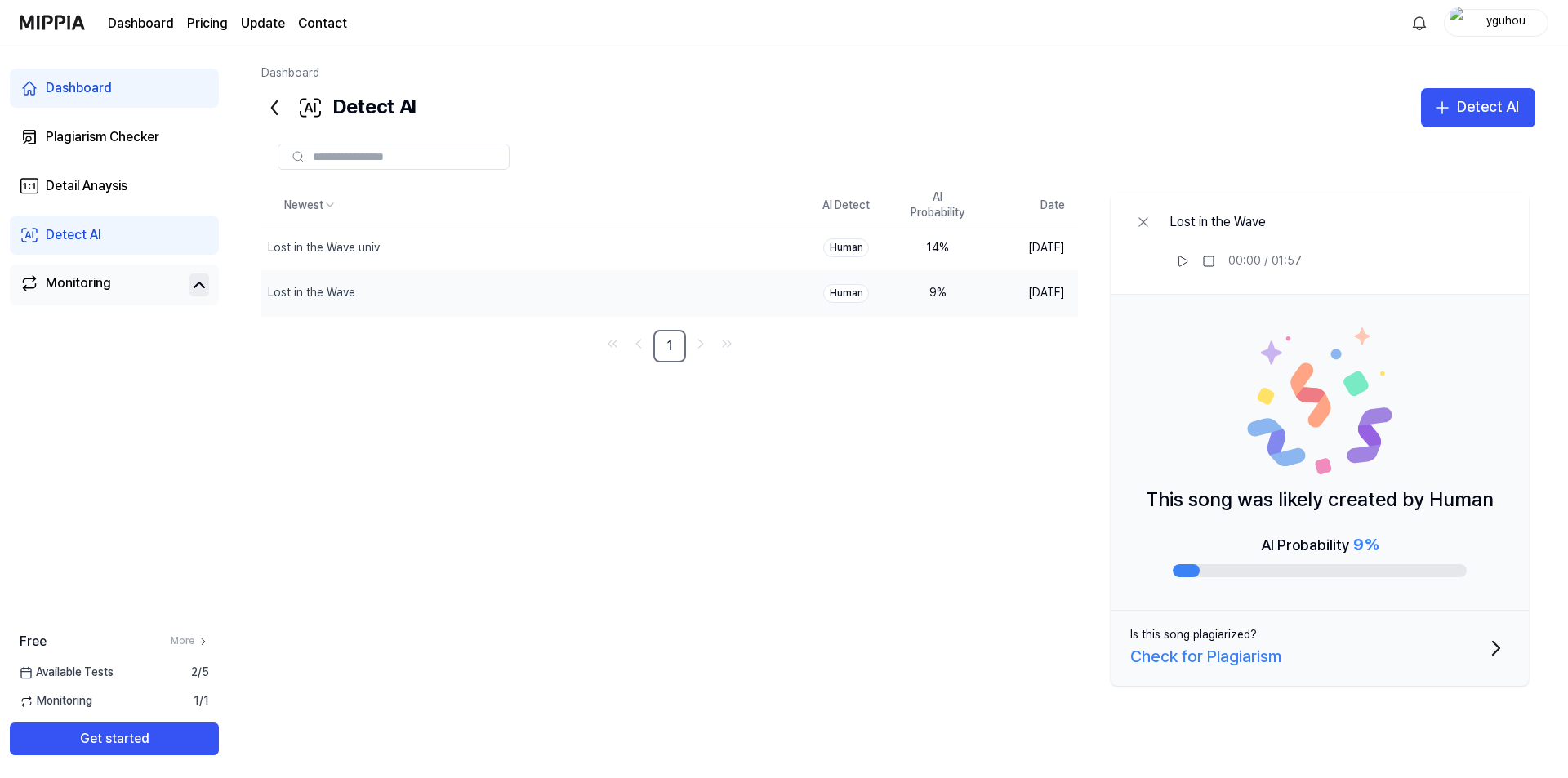
click at [407, 249] on div "Lost in the Wave univ" at bounding box center [531, 248] width 539 height 45
